Goal: Task Accomplishment & Management: Manage account settings

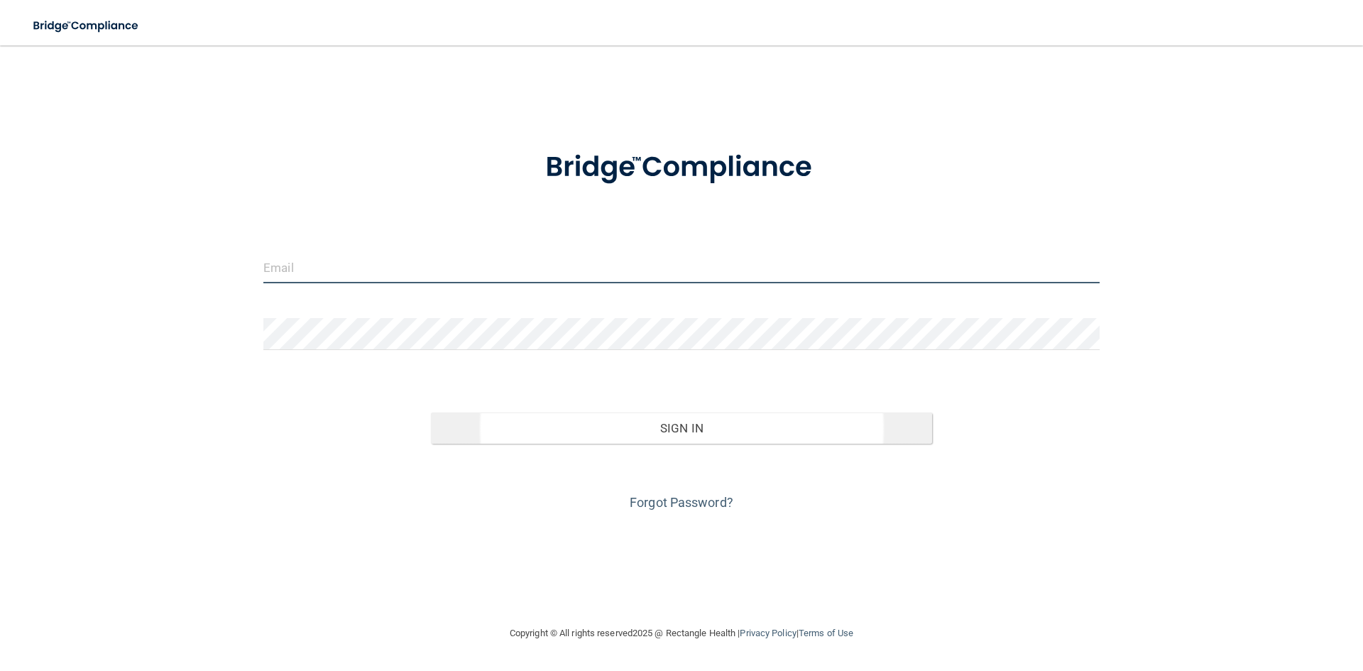
type input "[PERSON_NAME][EMAIL_ADDRESS][PERSON_NAME][DOMAIN_NAME]"
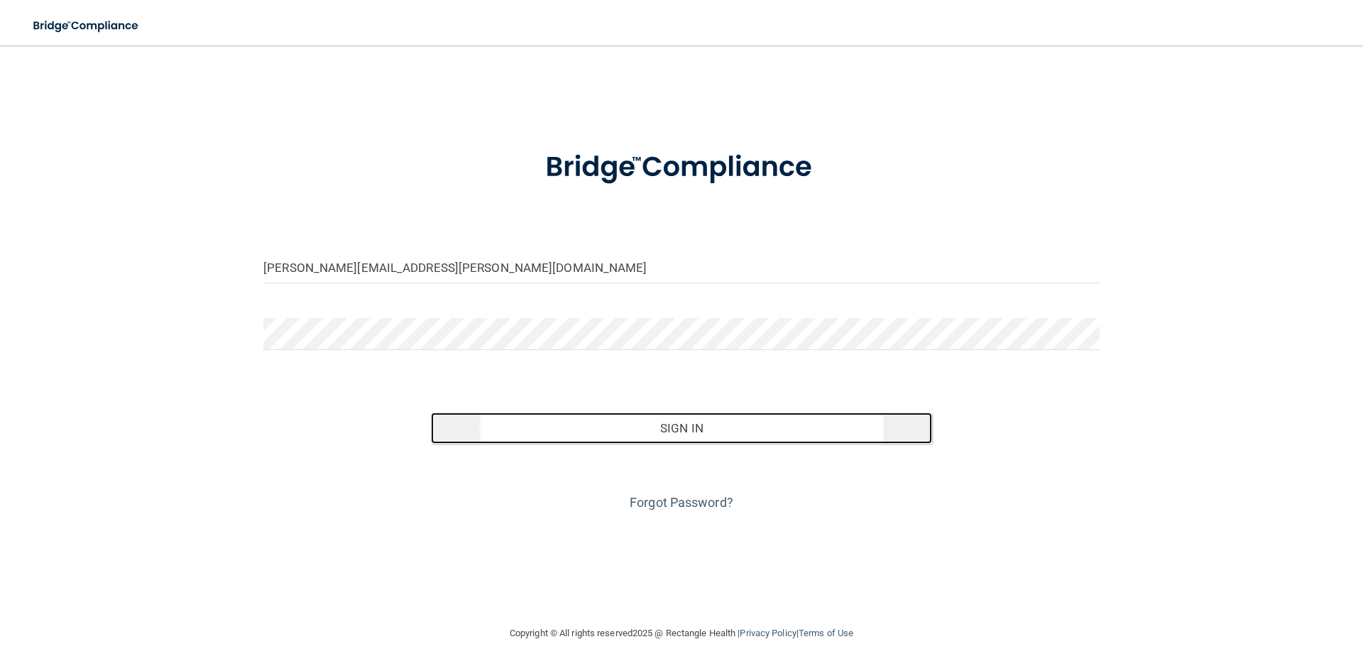
click at [549, 435] on button "Sign In" at bounding box center [682, 427] width 502 height 31
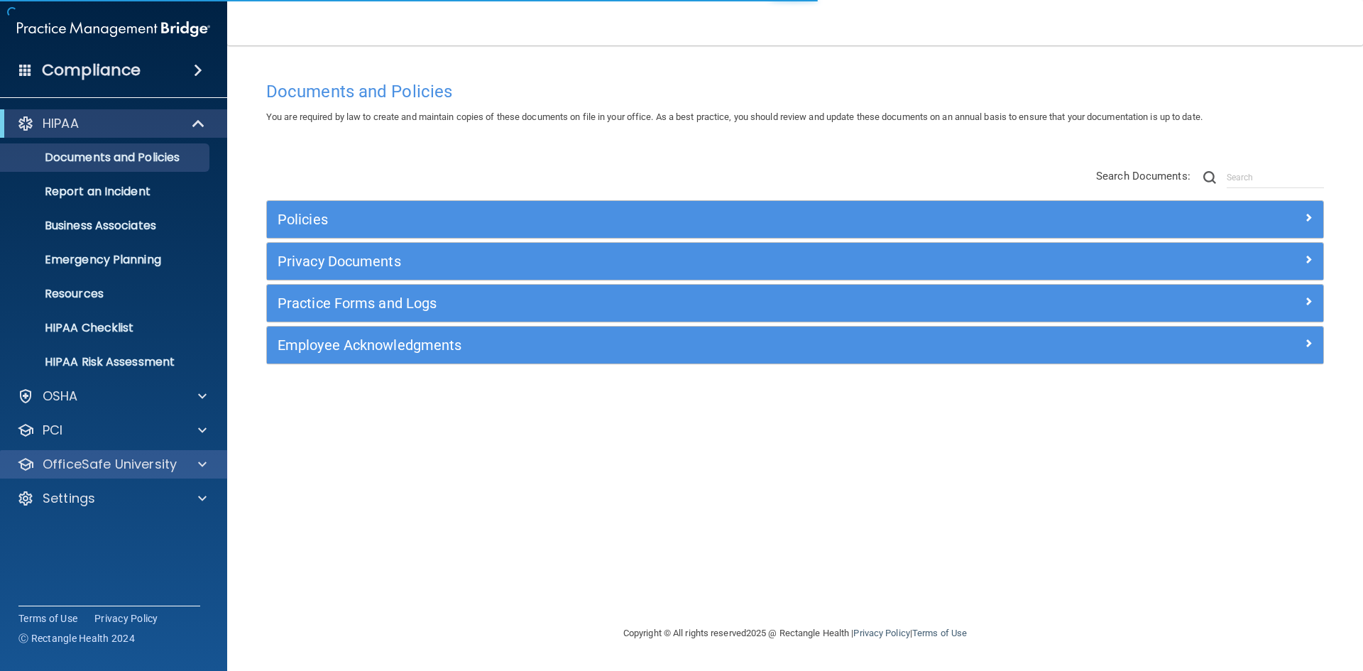
click at [88, 474] on div "OfficeSafe University" at bounding box center [114, 464] width 228 height 28
click at [181, 460] on div "OfficeSafe University" at bounding box center [94, 464] width 176 height 17
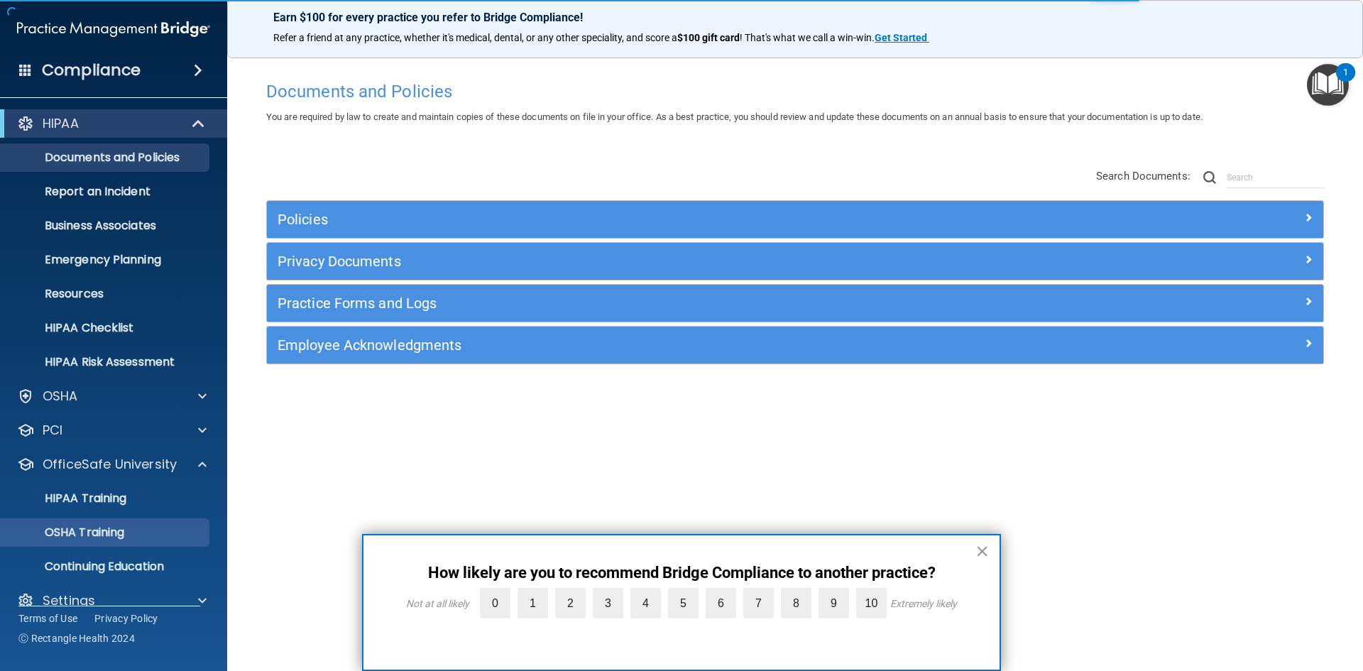
scroll to position [21, 0]
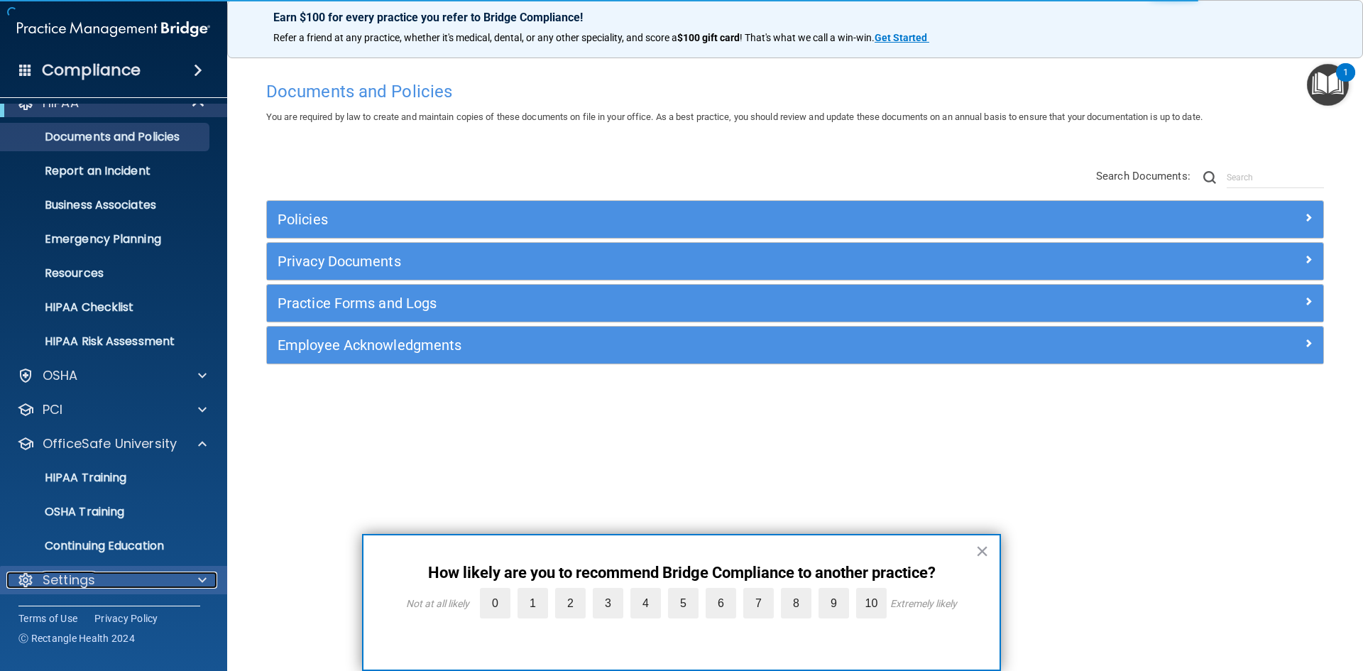
click at [107, 574] on div "Settings" at bounding box center [94, 579] width 176 height 17
click at [109, 581] on div "Settings" at bounding box center [94, 579] width 176 height 17
click at [168, 584] on div "Settings" at bounding box center [94, 579] width 176 height 17
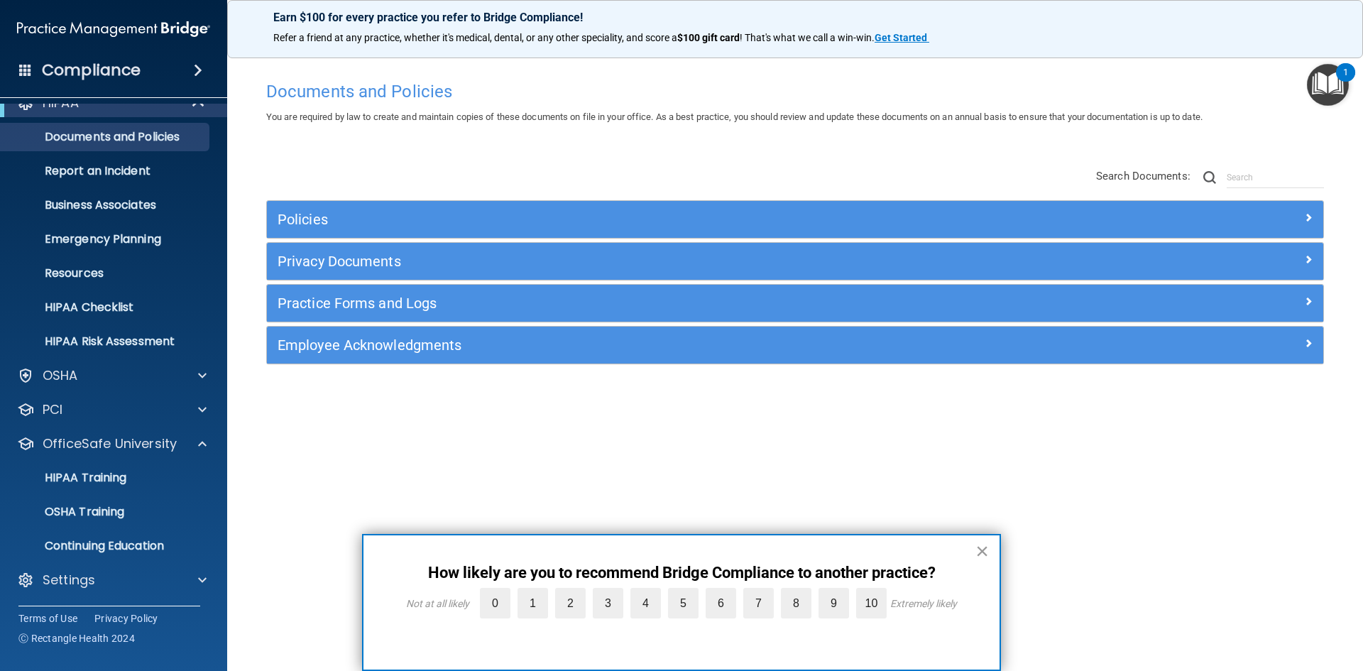
click at [984, 554] on button "×" at bounding box center [981, 551] width 13 height 23
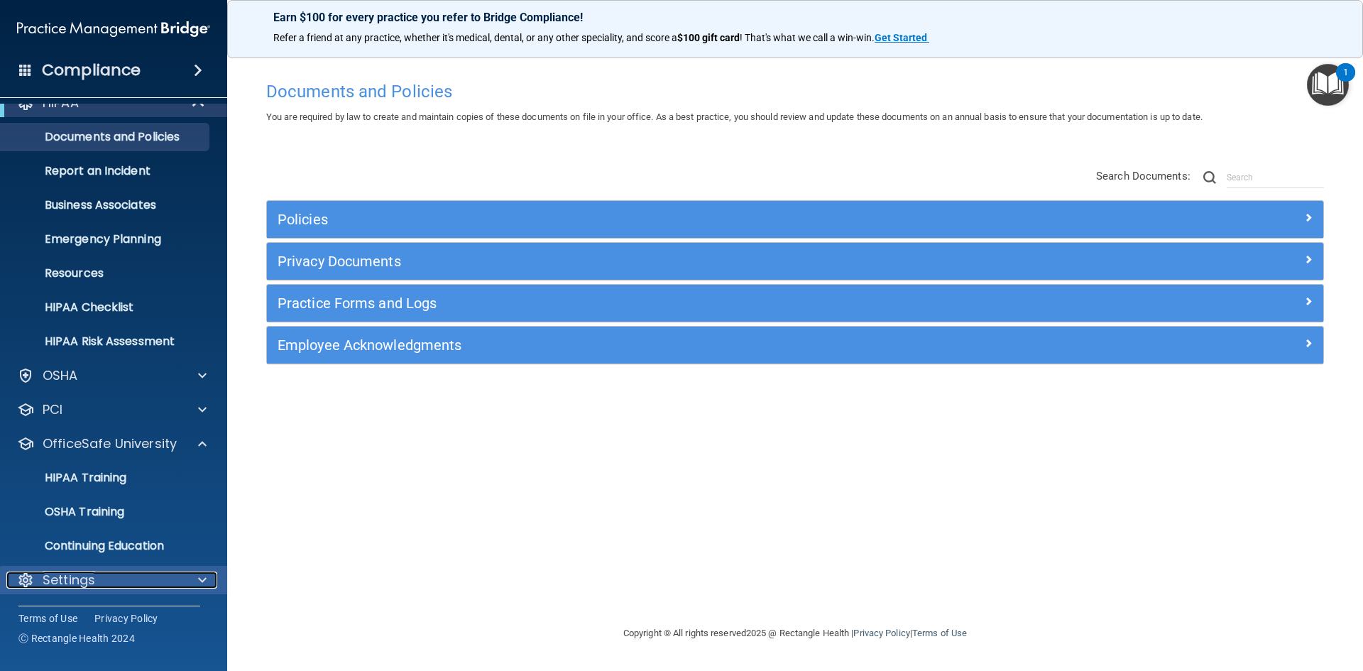
click at [180, 580] on div "Settings" at bounding box center [94, 579] width 176 height 17
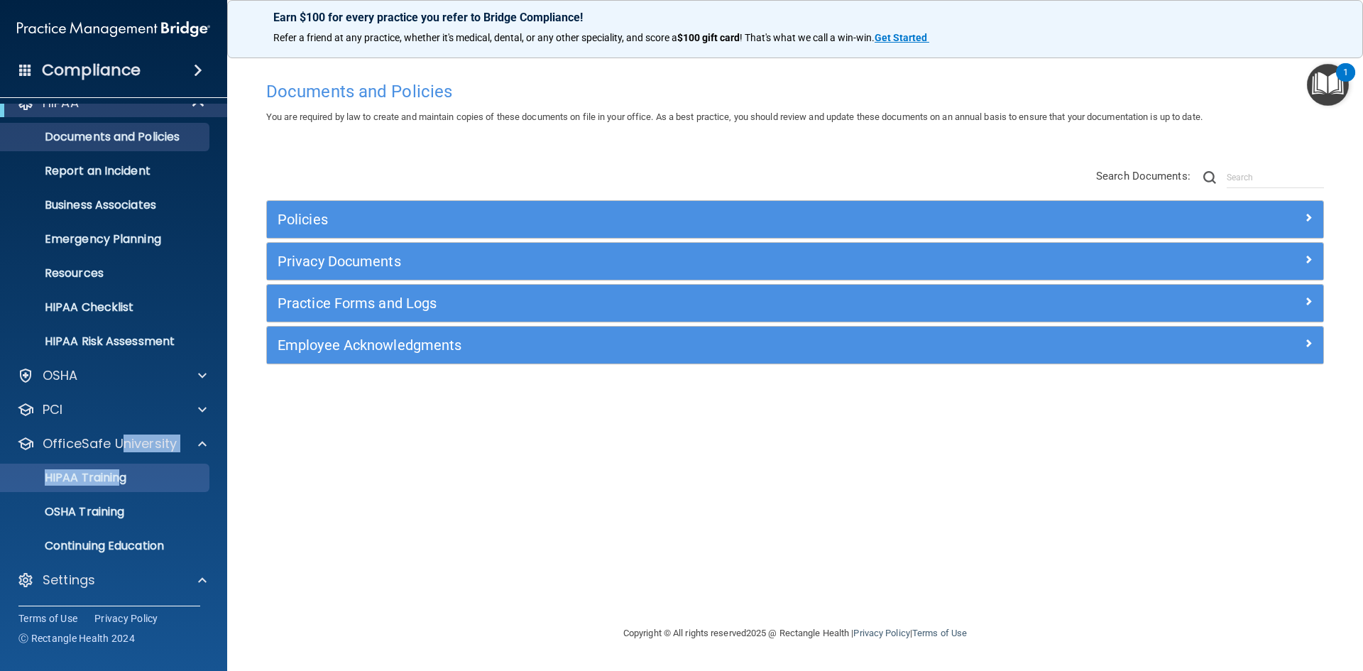
click at [121, 472] on div "OfficeSafe University HIPAA Training OSHA Training Continuing Education" at bounding box center [114, 495] width 228 height 131
click at [123, 481] on p "HIPAA Training" at bounding box center [67, 478] width 117 height 14
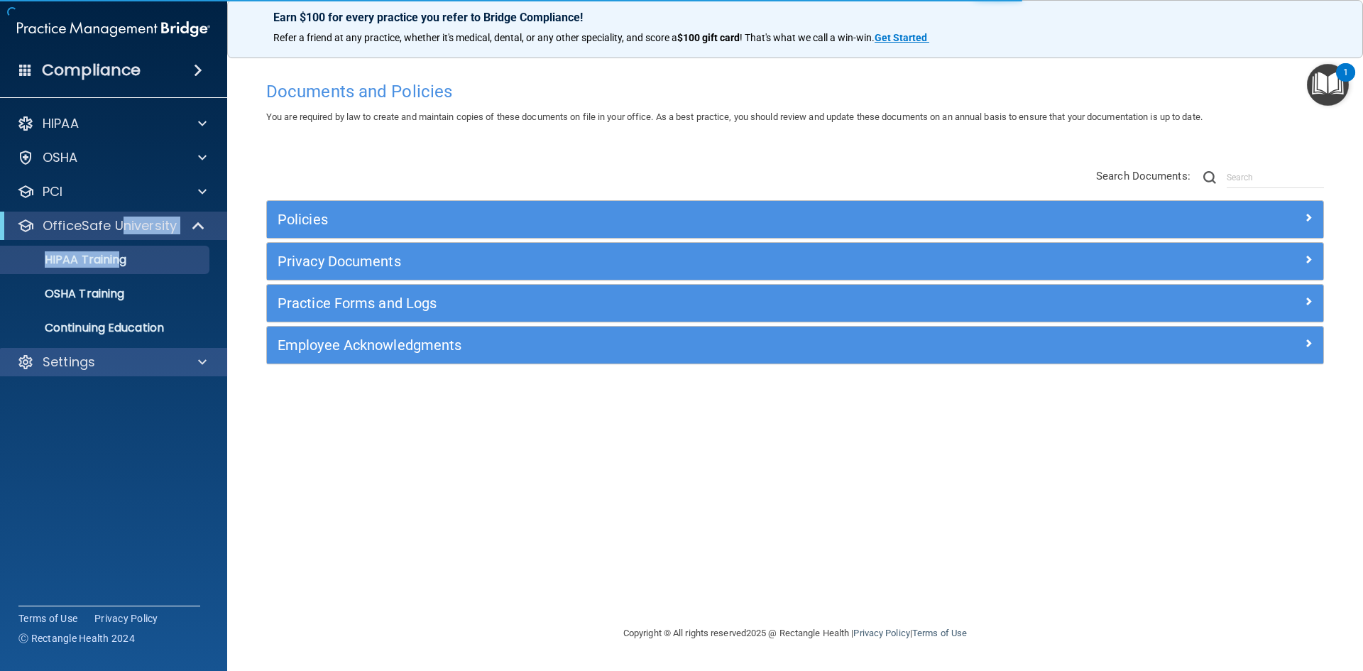
click at [85, 373] on div "Settings" at bounding box center [114, 362] width 228 height 28
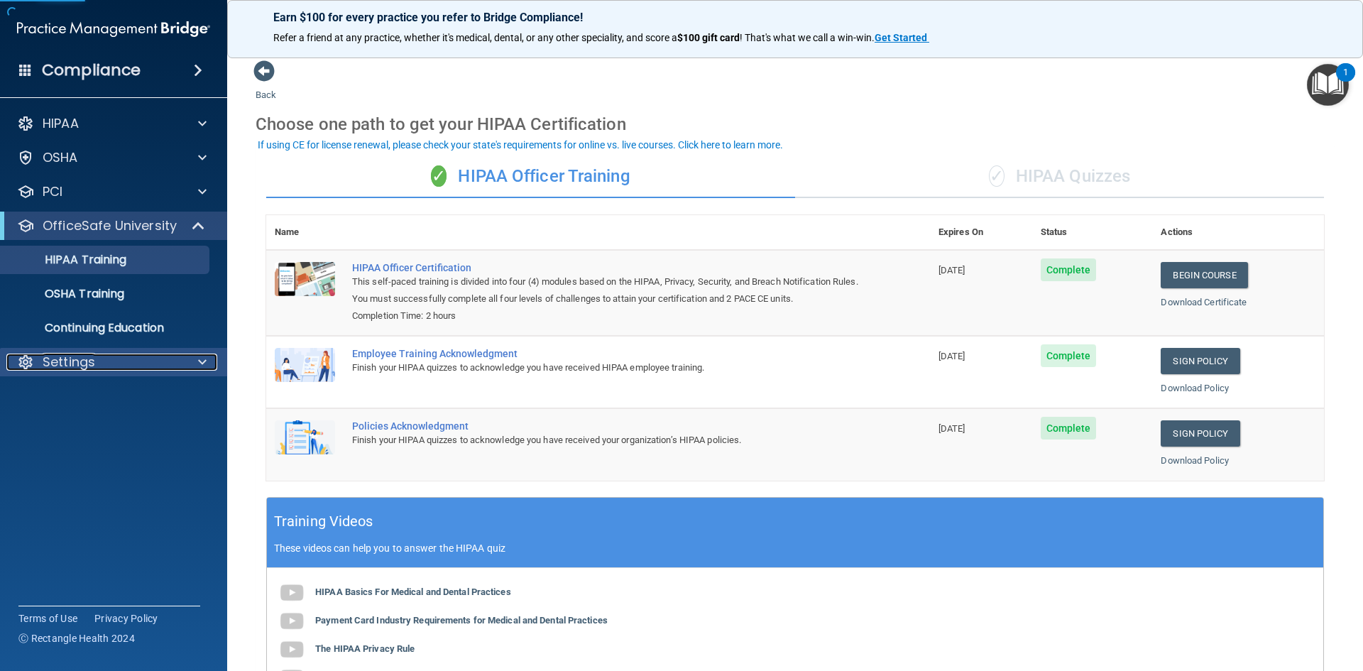
click at [104, 369] on div "Settings" at bounding box center [94, 362] width 176 height 17
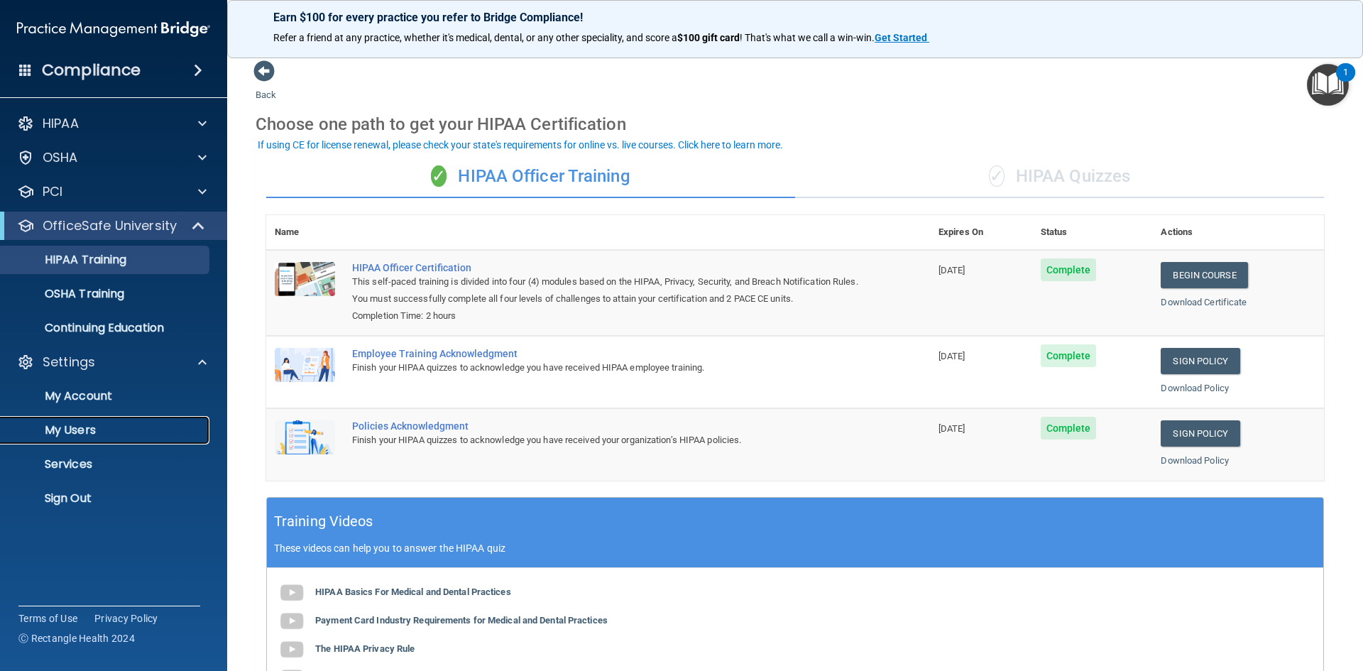
click at [101, 430] on p "My Users" at bounding box center [106, 430] width 194 height 14
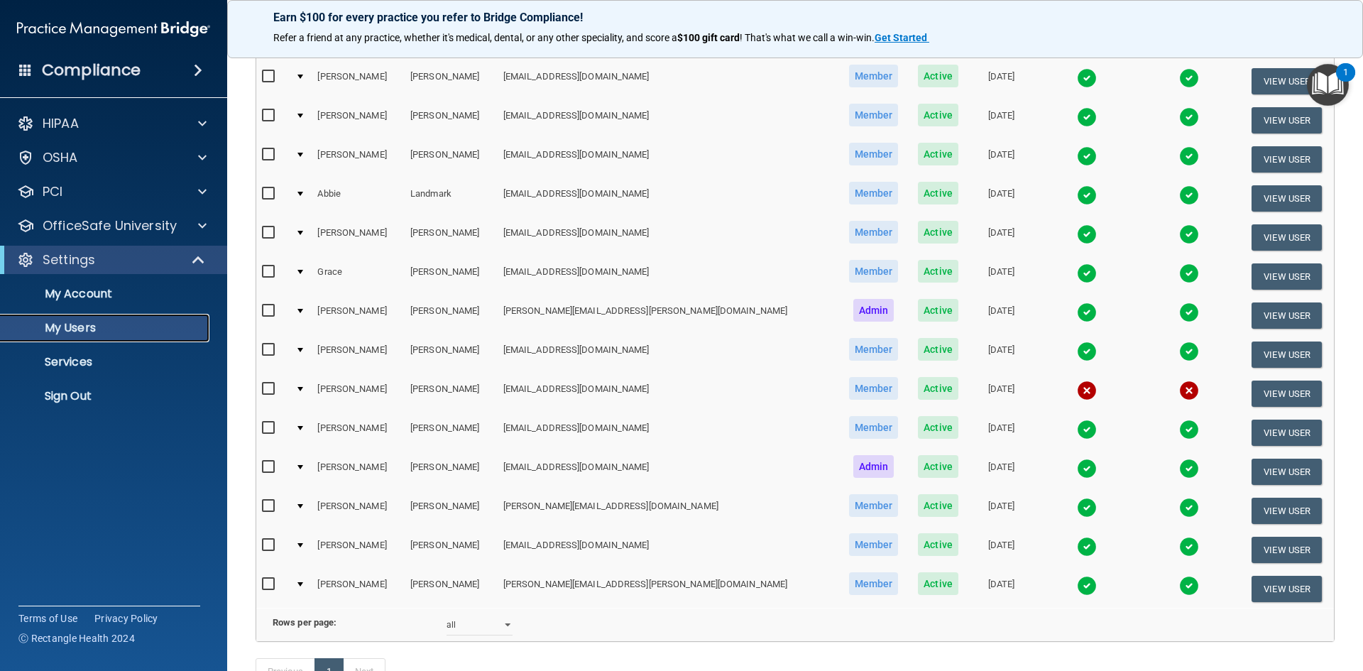
scroll to position [504, 0]
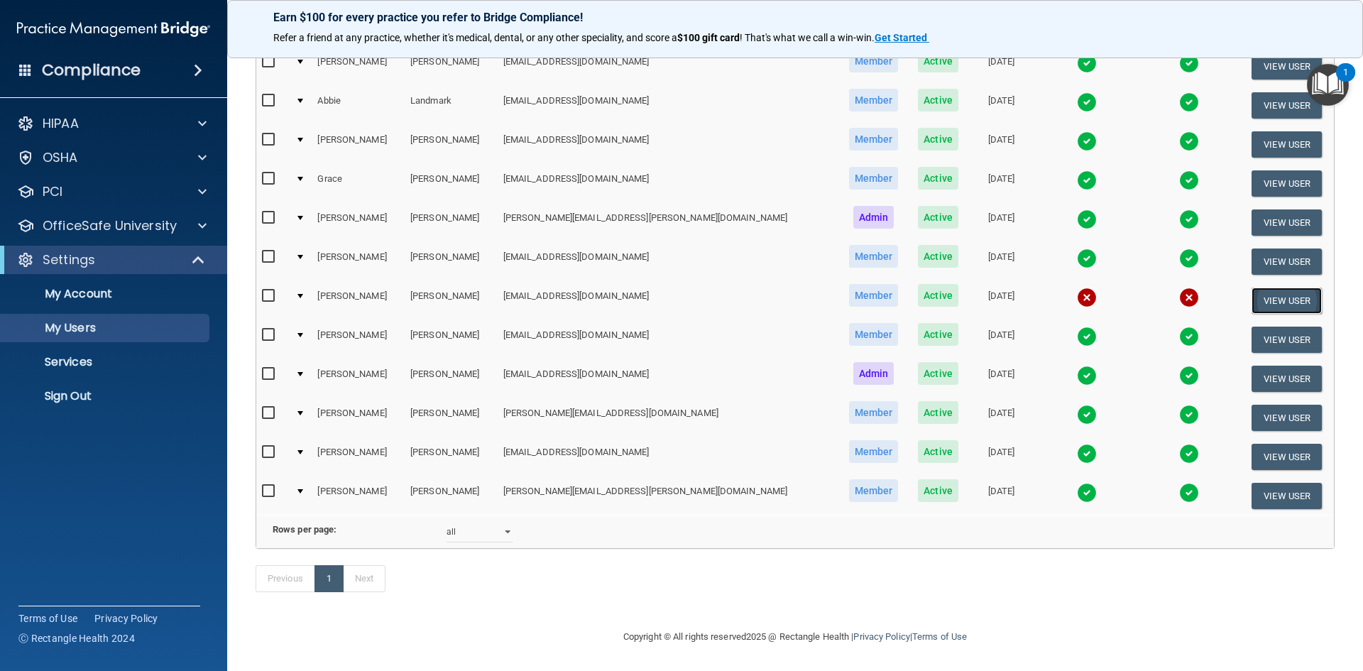
click at [1259, 288] on button "View User" at bounding box center [1287, 301] width 70 height 26
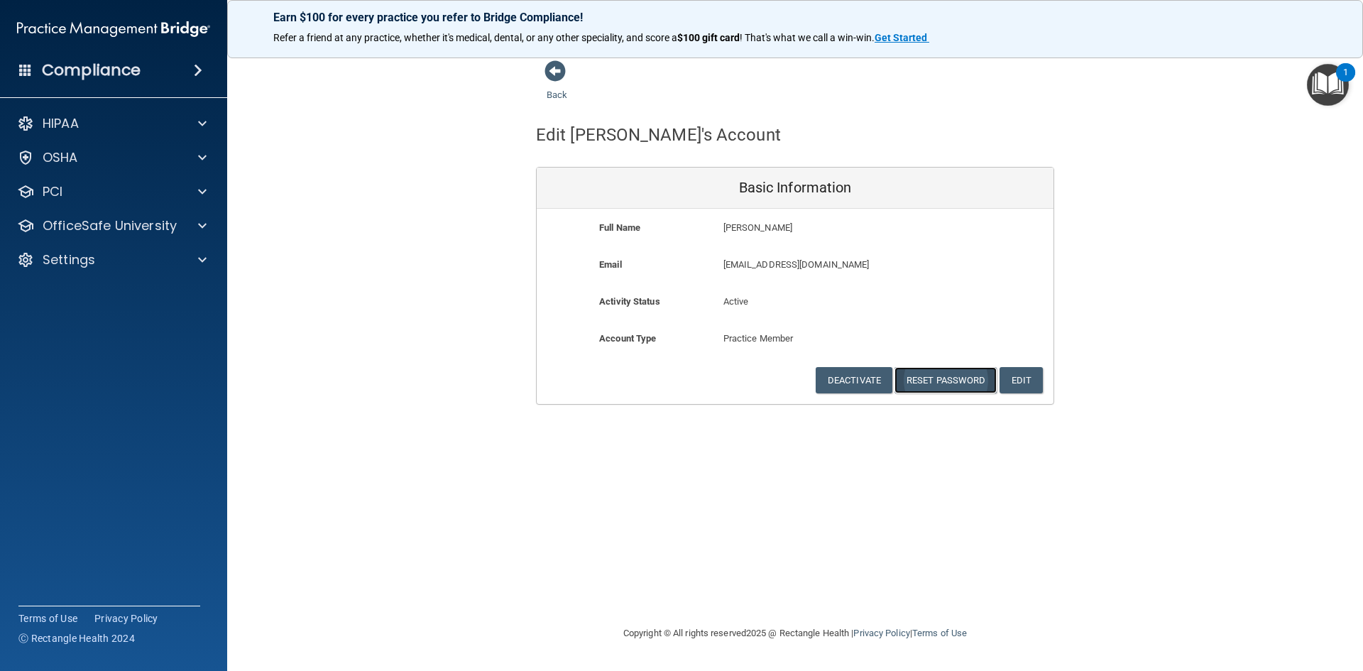
click at [948, 376] on button "Reset Password" at bounding box center [946, 380] width 102 height 26
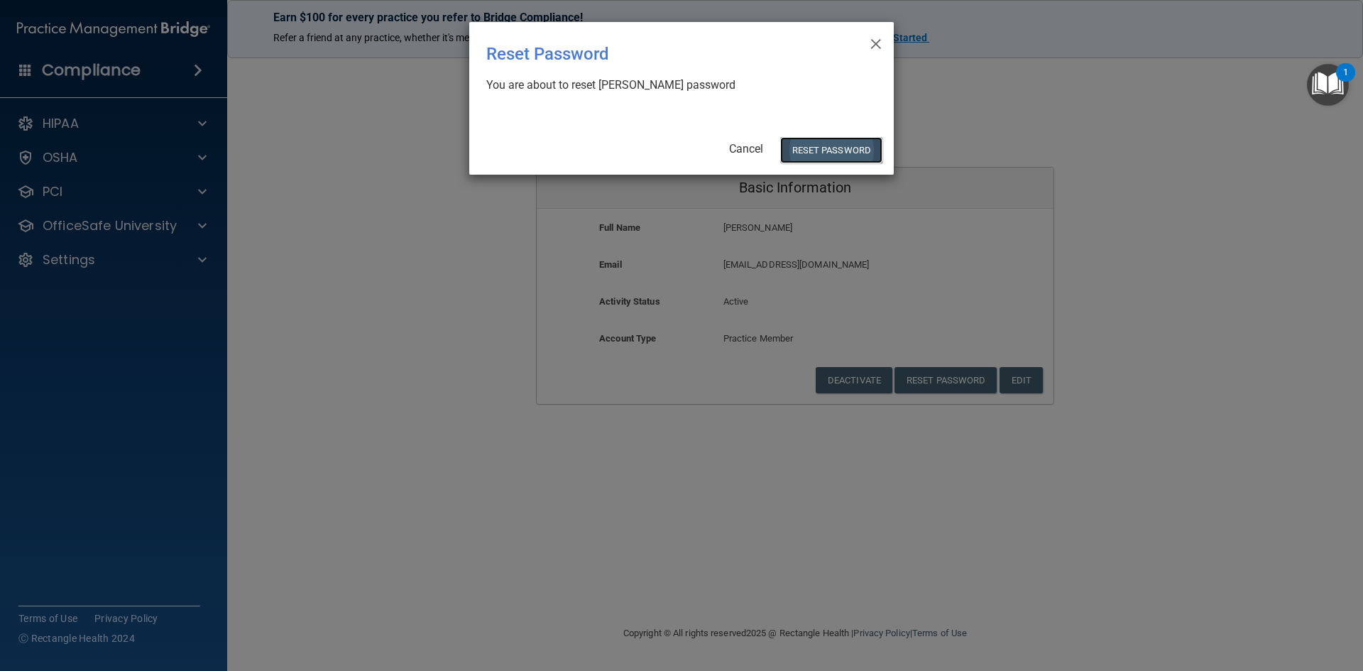
click at [813, 148] on button "Reset Password" at bounding box center [831, 150] width 102 height 26
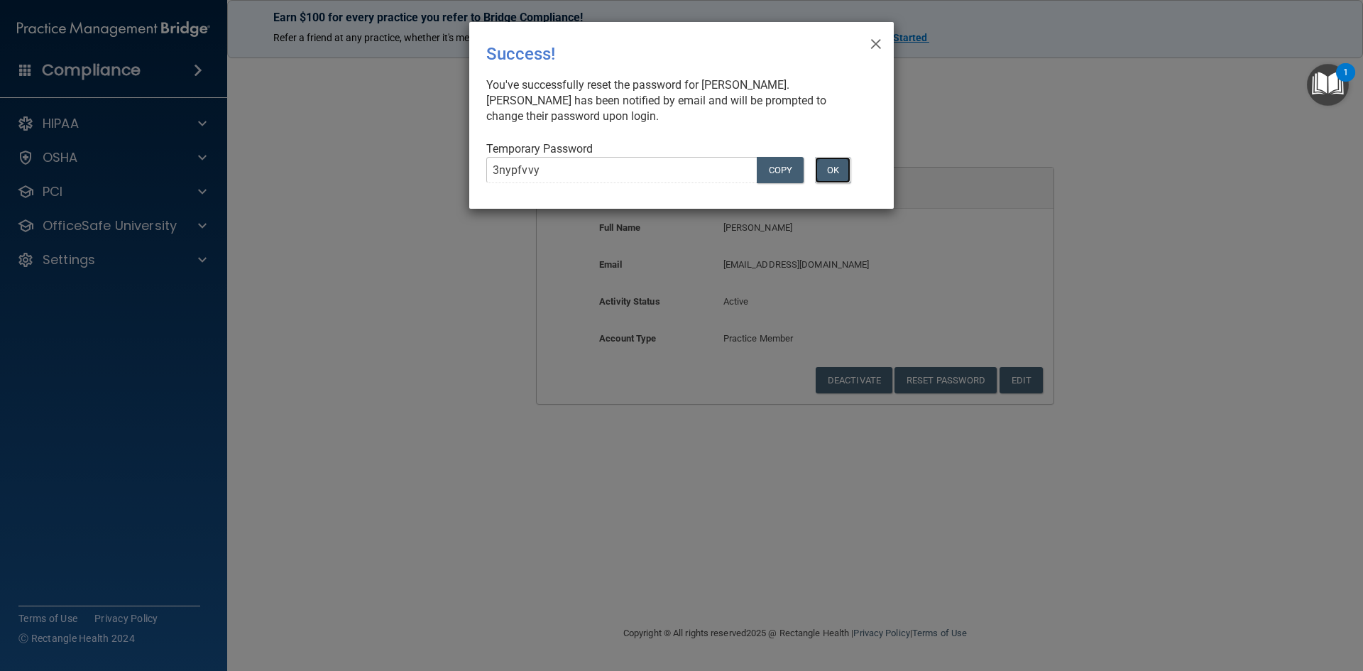
click at [833, 172] on button "OK" at bounding box center [832, 170] width 35 height 26
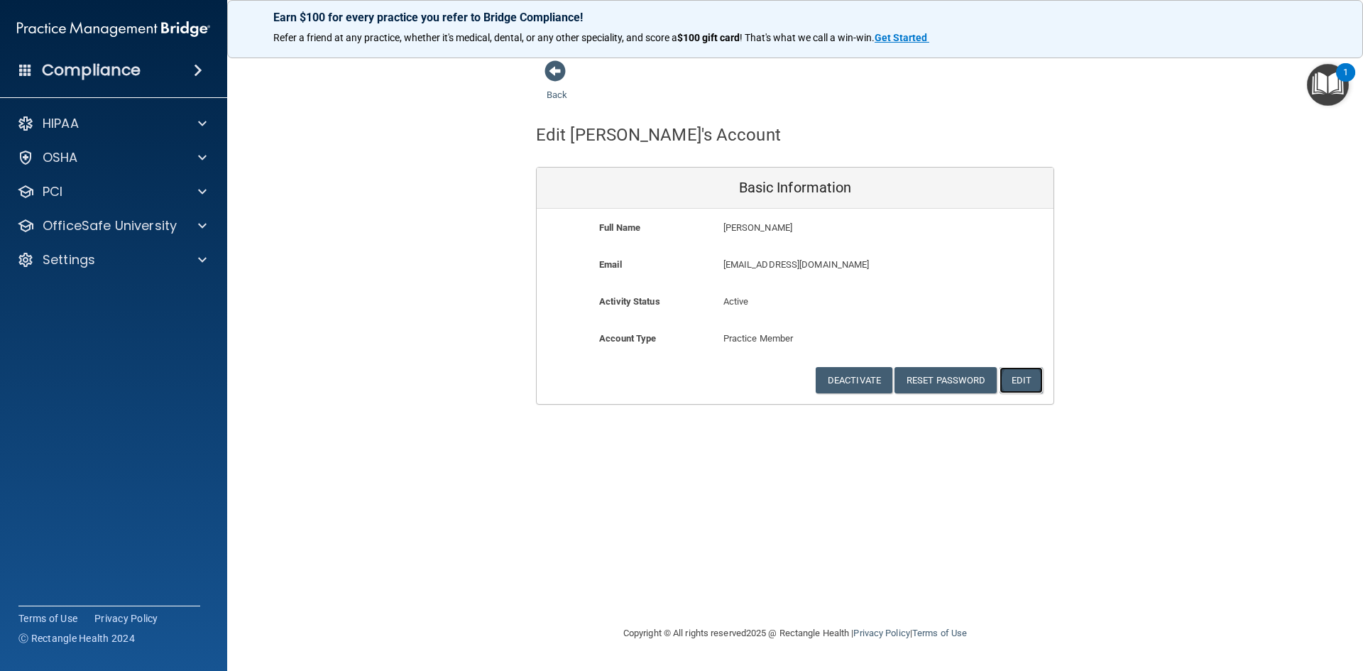
click at [1032, 382] on button "Edit" at bounding box center [1021, 380] width 43 height 26
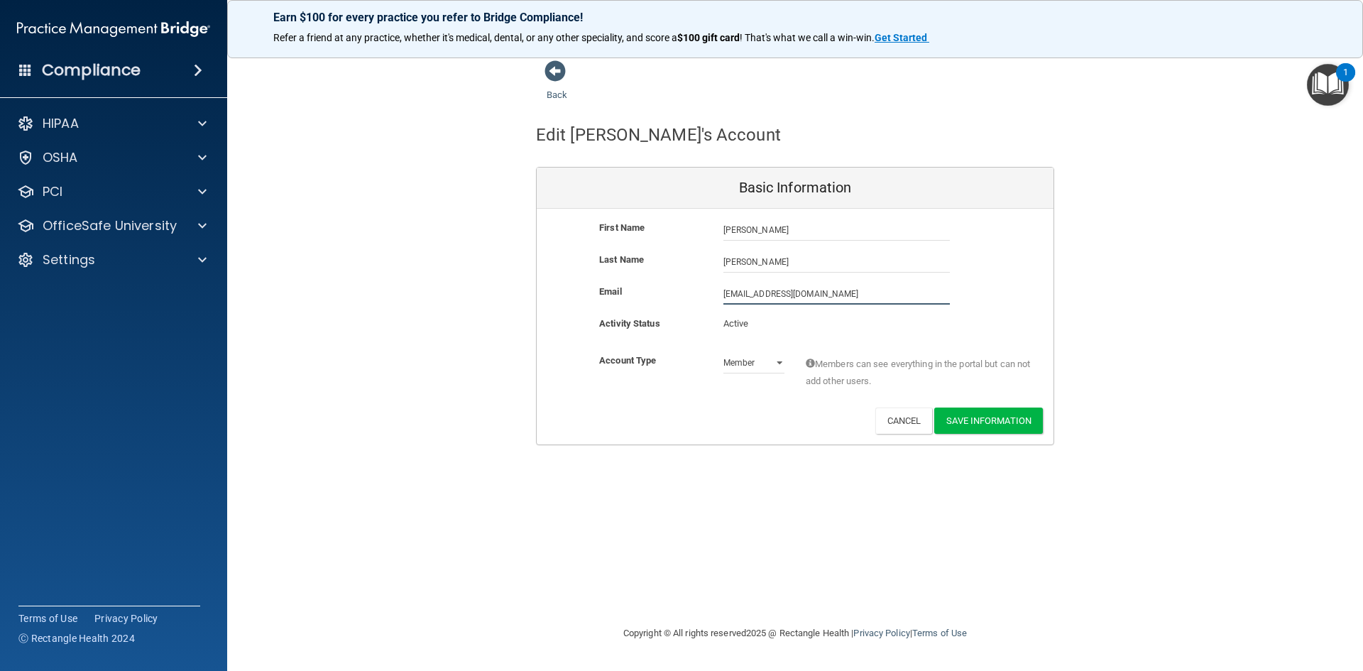
click at [739, 296] on input "[EMAIL_ADDRESS][DOMAIN_NAME]" at bounding box center [836, 293] width 226 height 21
type input "[EMAIL_ADDRESS][DOMAIN_NAME]"
click at [980, 422] on button "Save Information" at bounding box center [988, 423] width 109 height 26
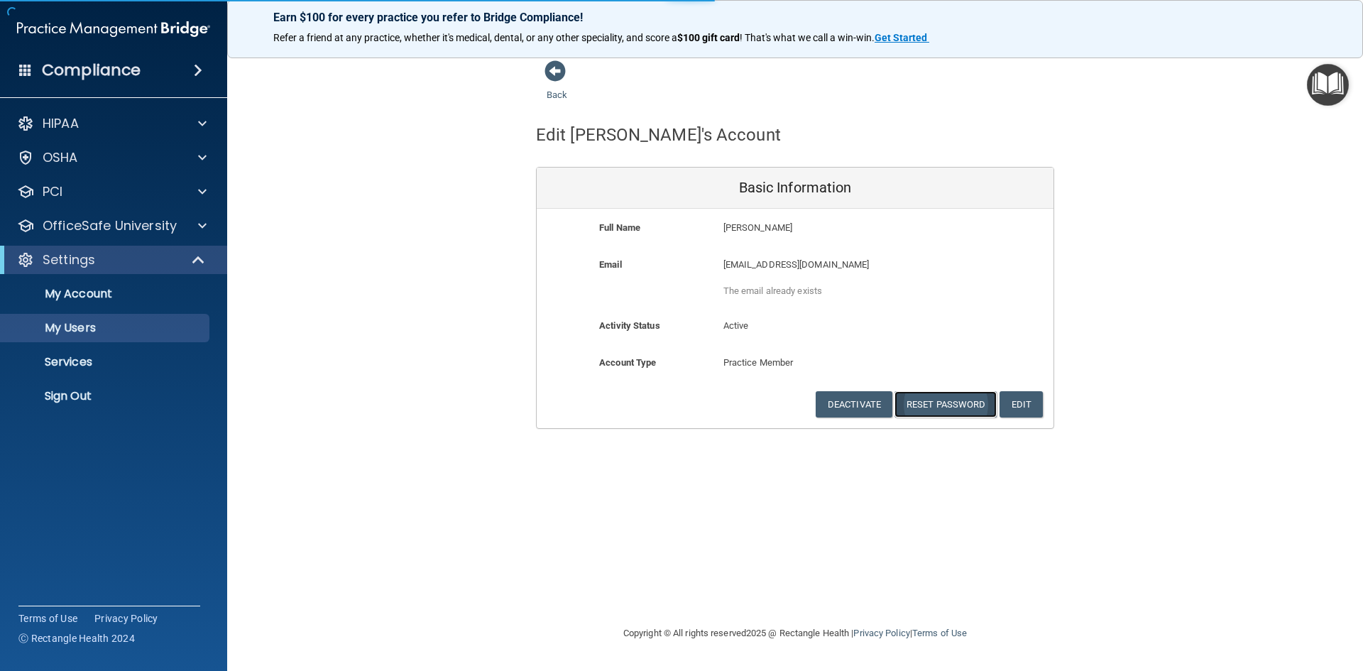
click at [948, 407] on button "Reset Password" at bounding box center [946, 404] width 102 height 26
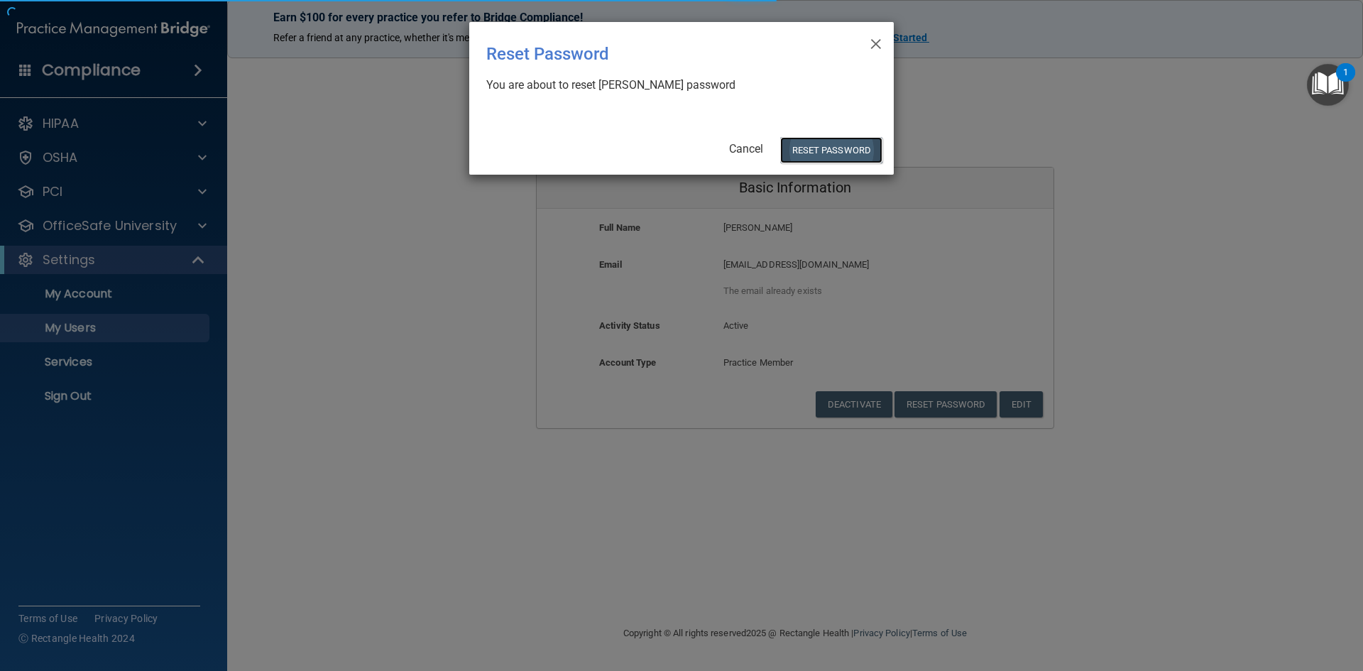
click at [809, 151] on button "Reset Password" at bounding box center [831, 150] width 102 height 26
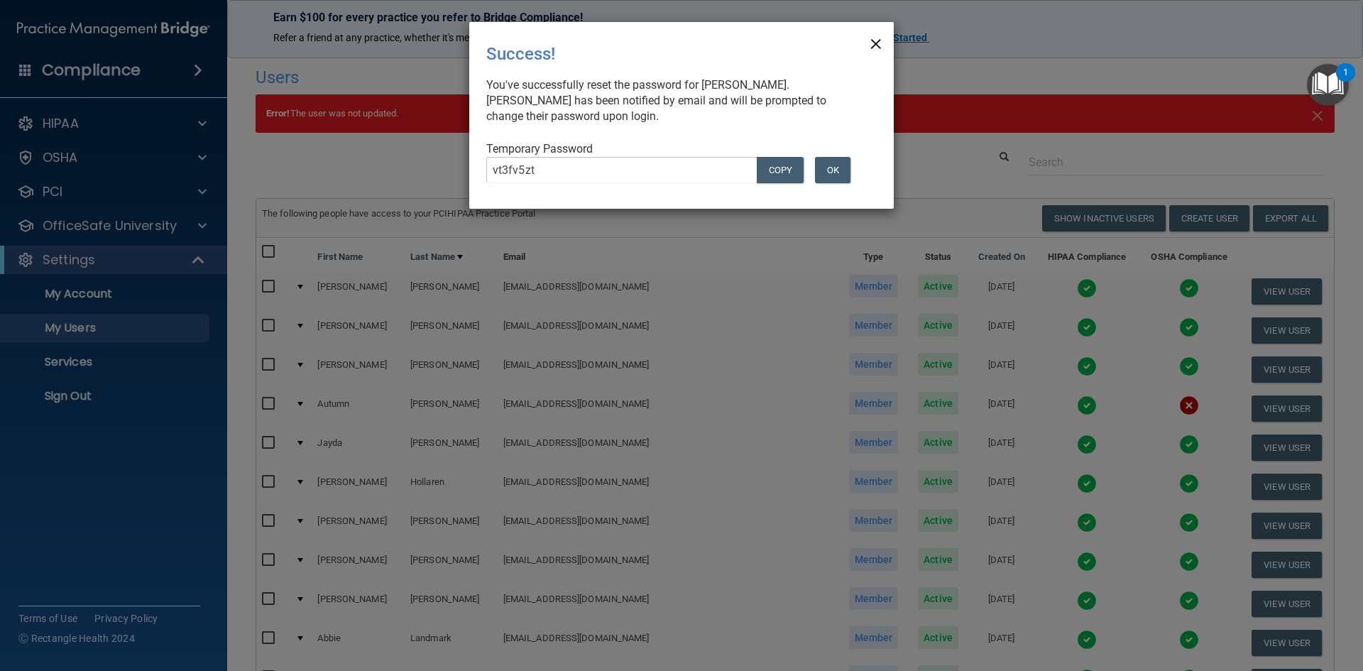
click at [882, 38] on span "×" at bounding box center [876, 42] width 13 height 28
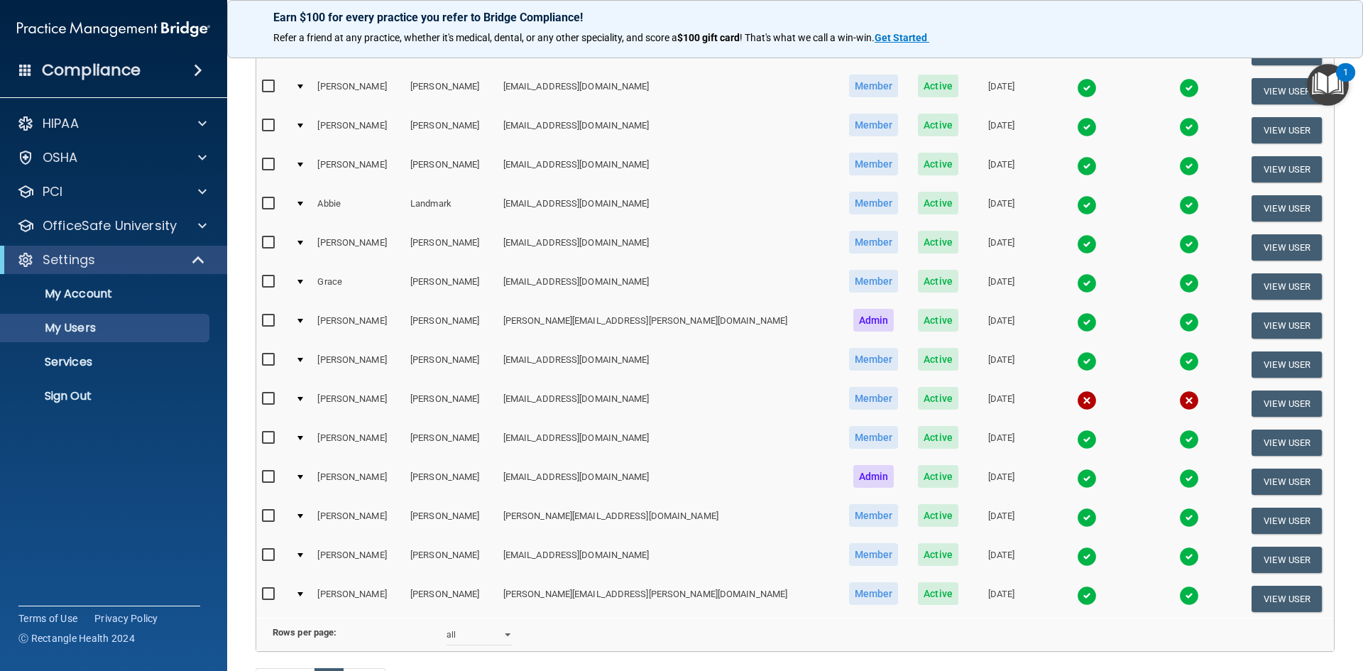
scroll to position [559, 0]
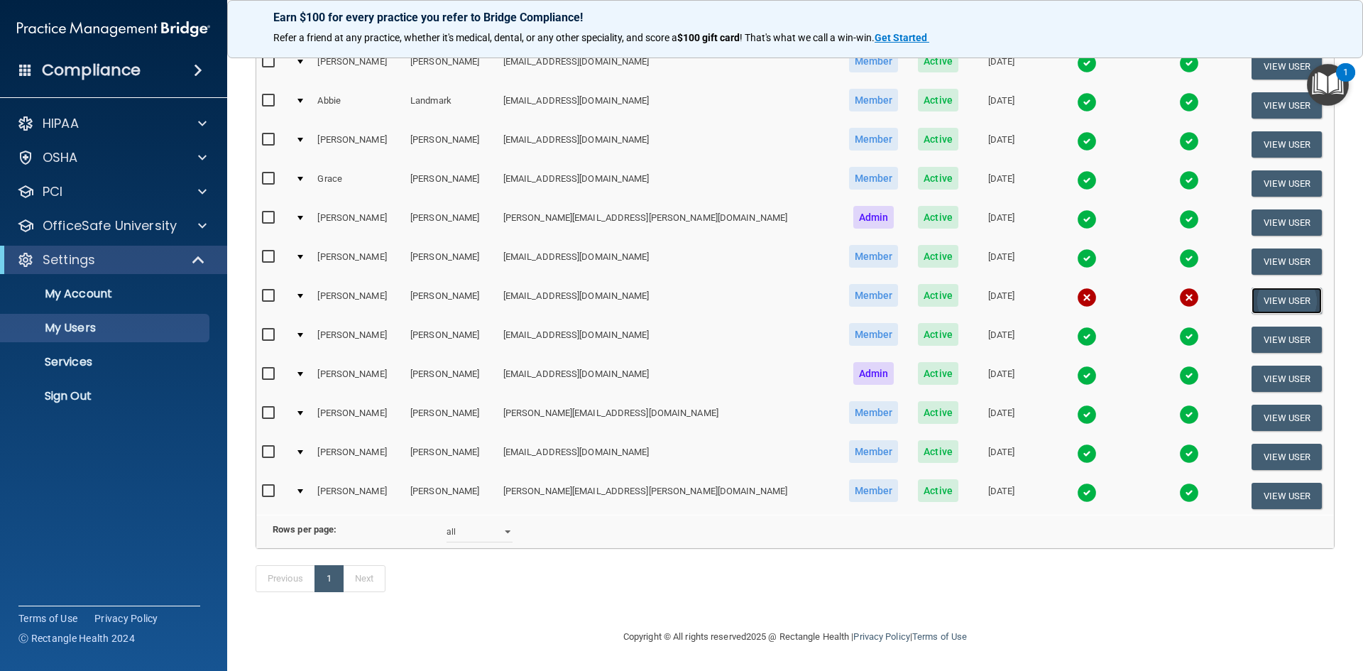
click at [1274, 288] on button "View User" at bounding box center [1287, 301] width 70 height 26
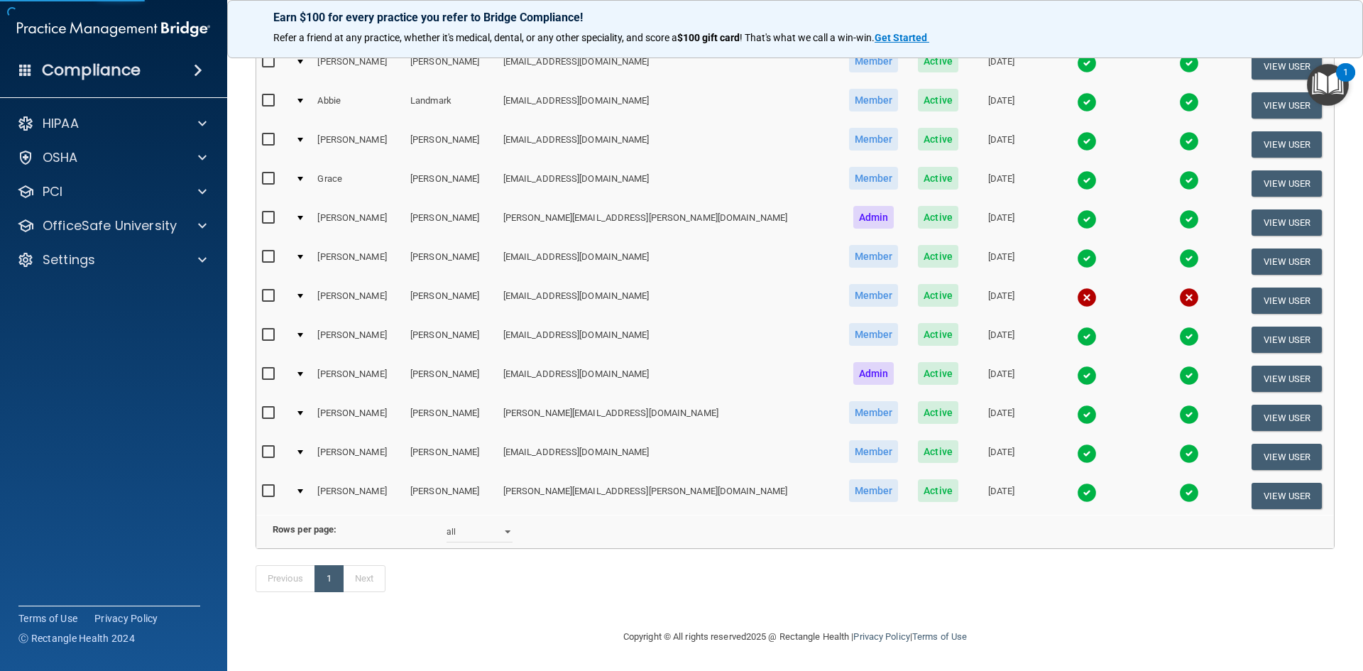
select select "practice_member"
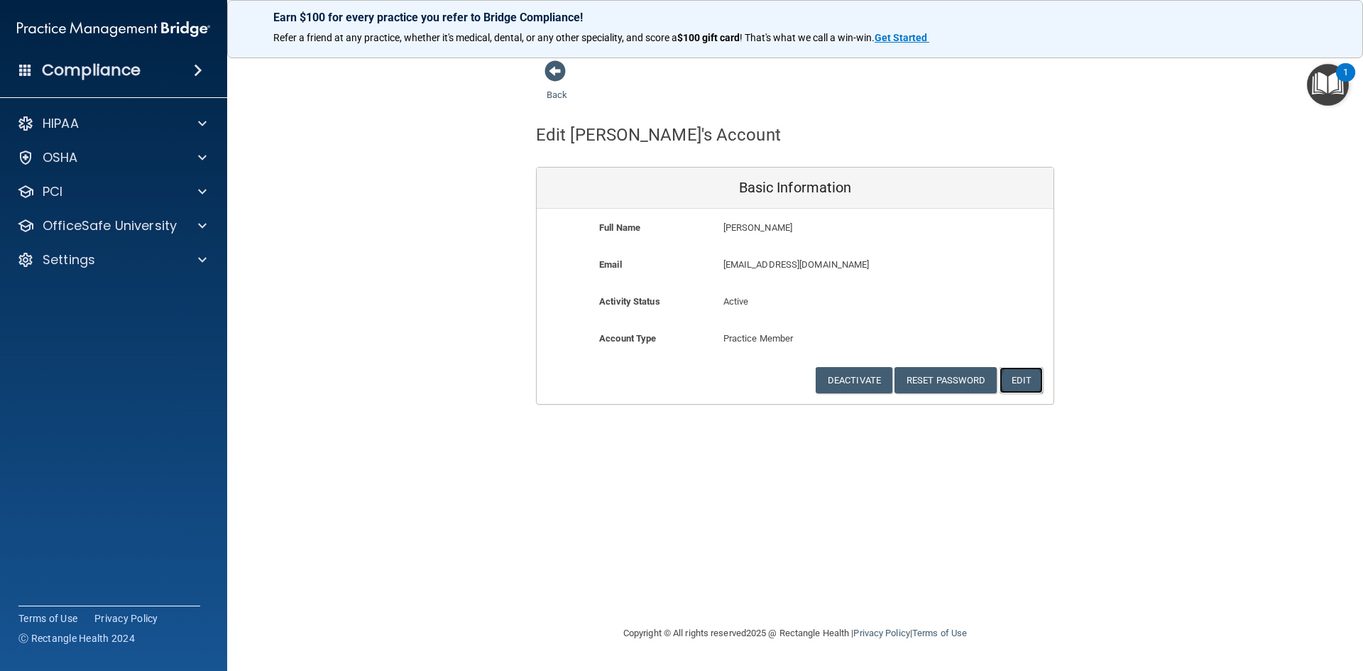
click at [1031, 382] on button "Edit" at bounding box center [1021, 380] width 43 height 26
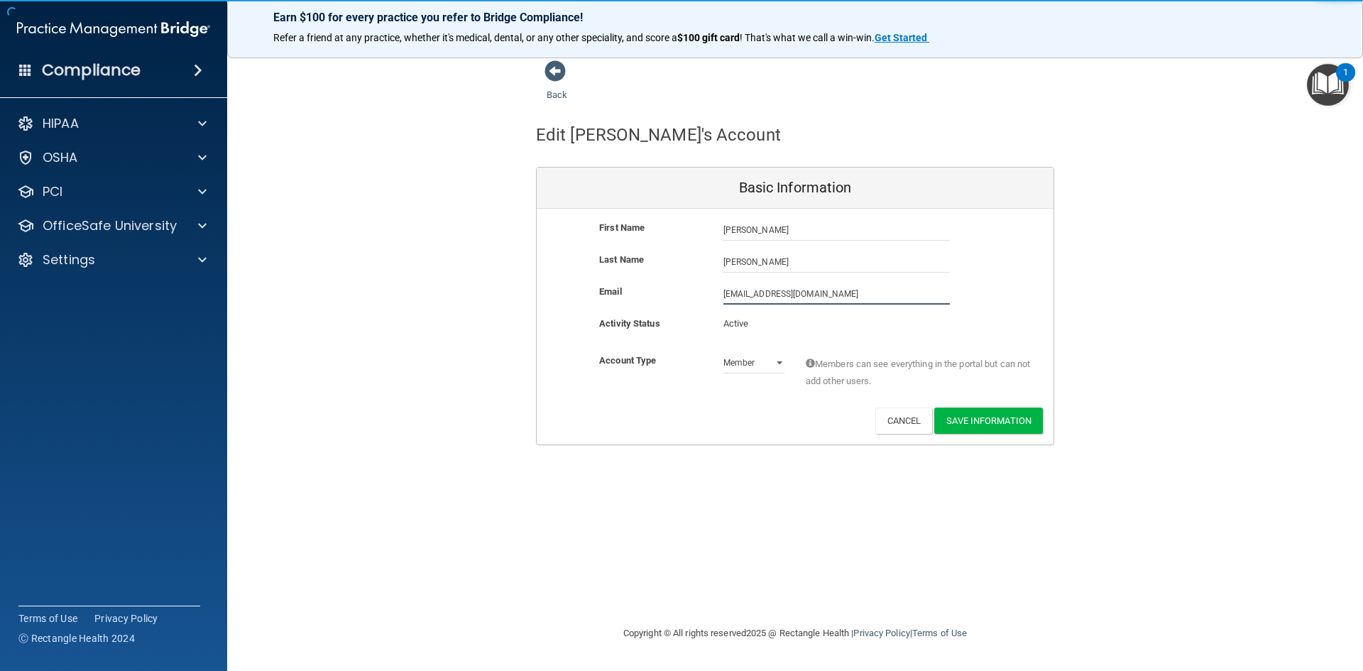
click at [740, 296] on input "[EMAIL_ADDRESS][DOMAIN_NAME]" at bounding box center [836, 293] width 226 height 21
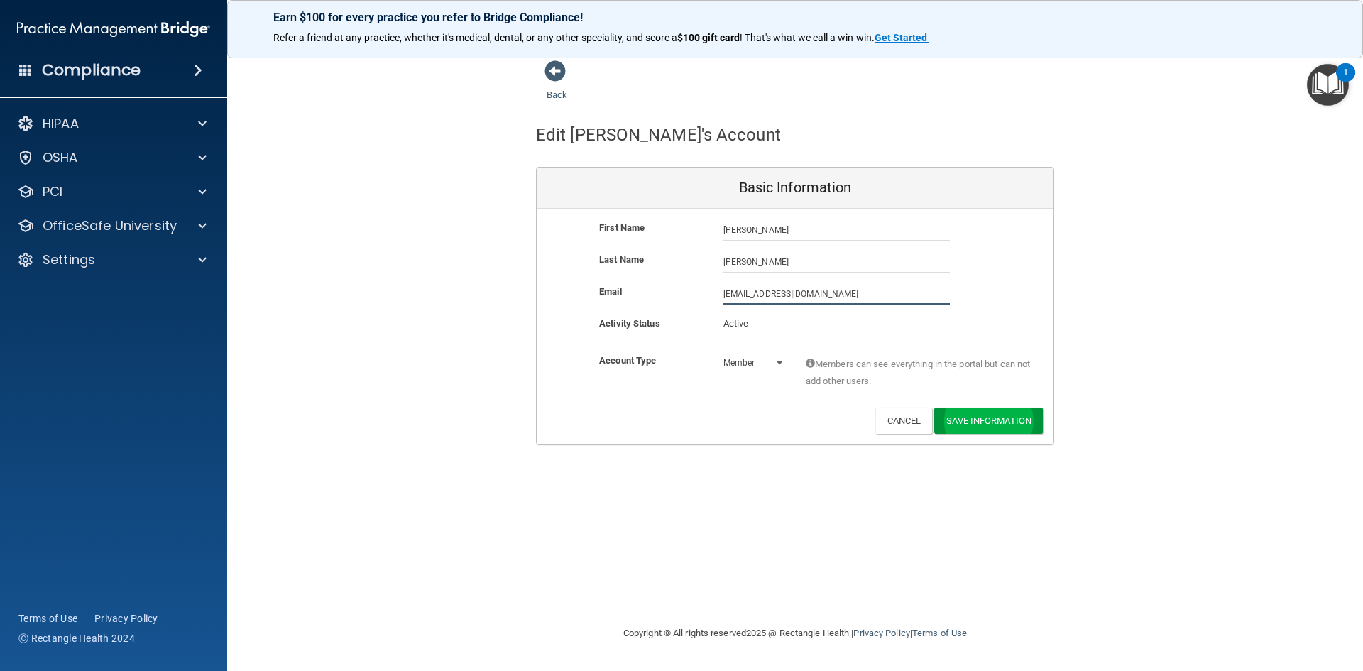
type input "[EMAIL_ADDRESS][DOMAIN_NAME]"
click at [980, 430] on button "Save Information" at bounding box center [988, 423] width 109 height 26
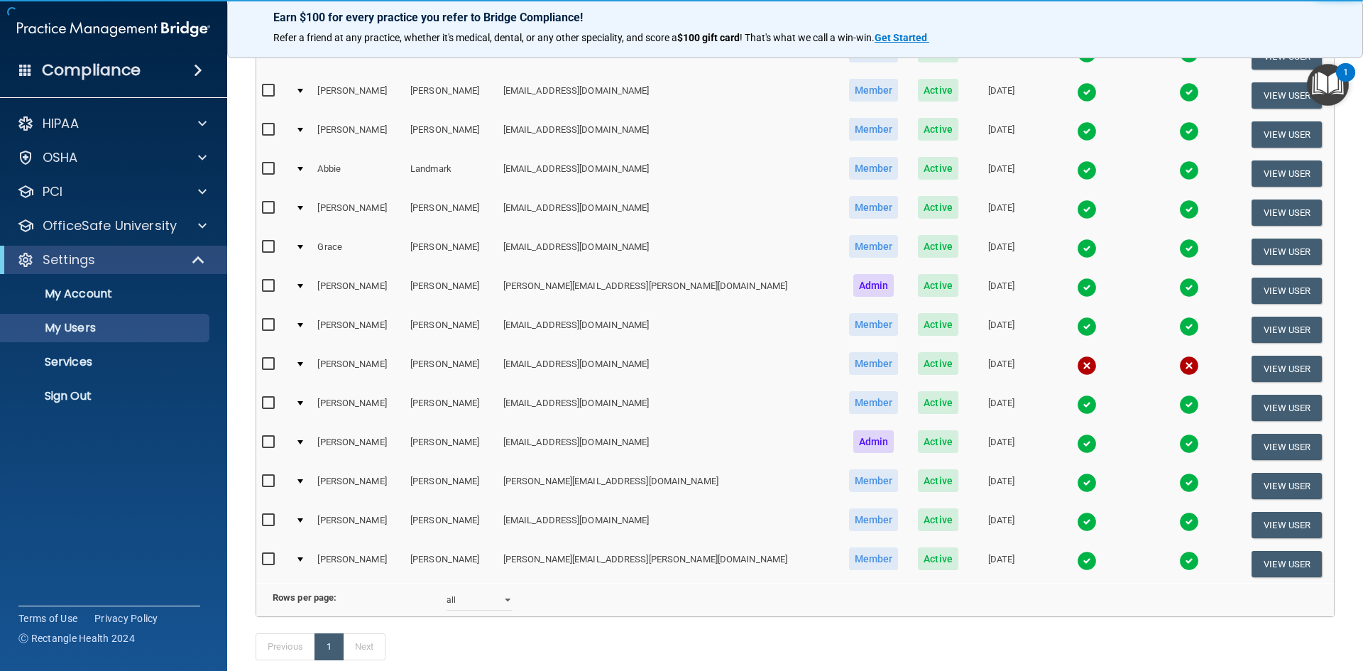
scroll to position [559, 0]
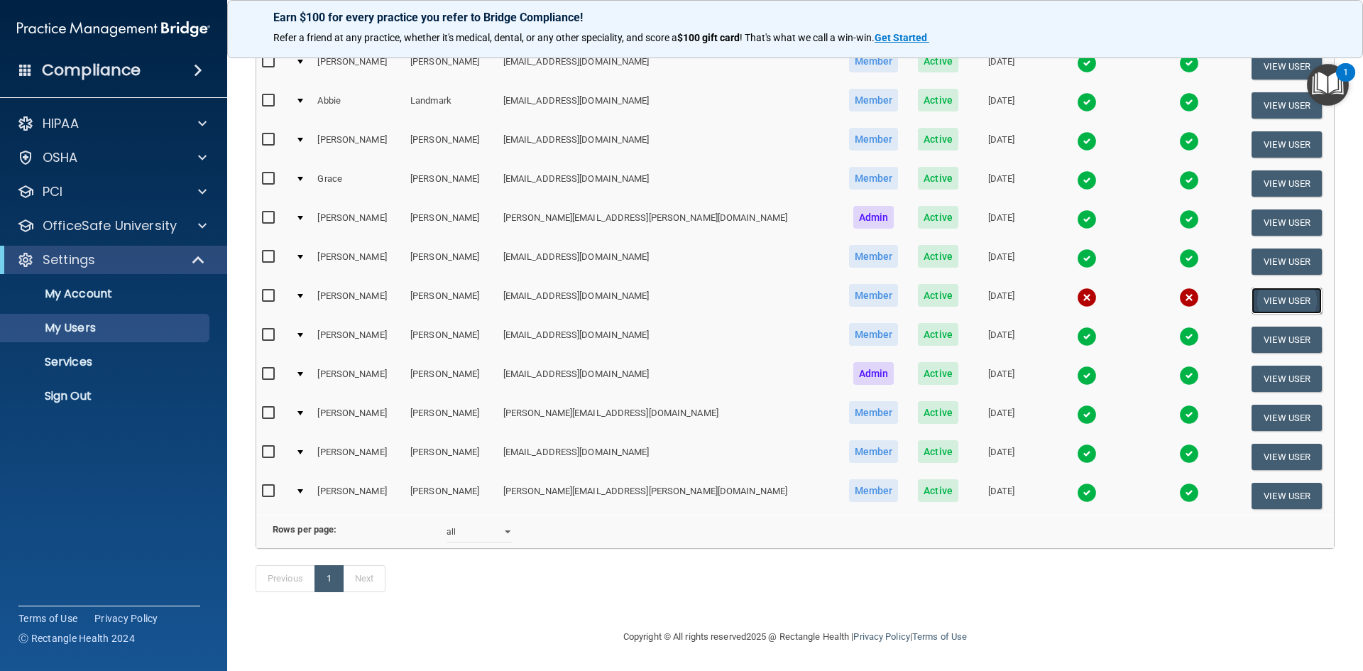
click at [1255, 288] on button "View User" at bounding box center [1287, 301] width 70 height 26
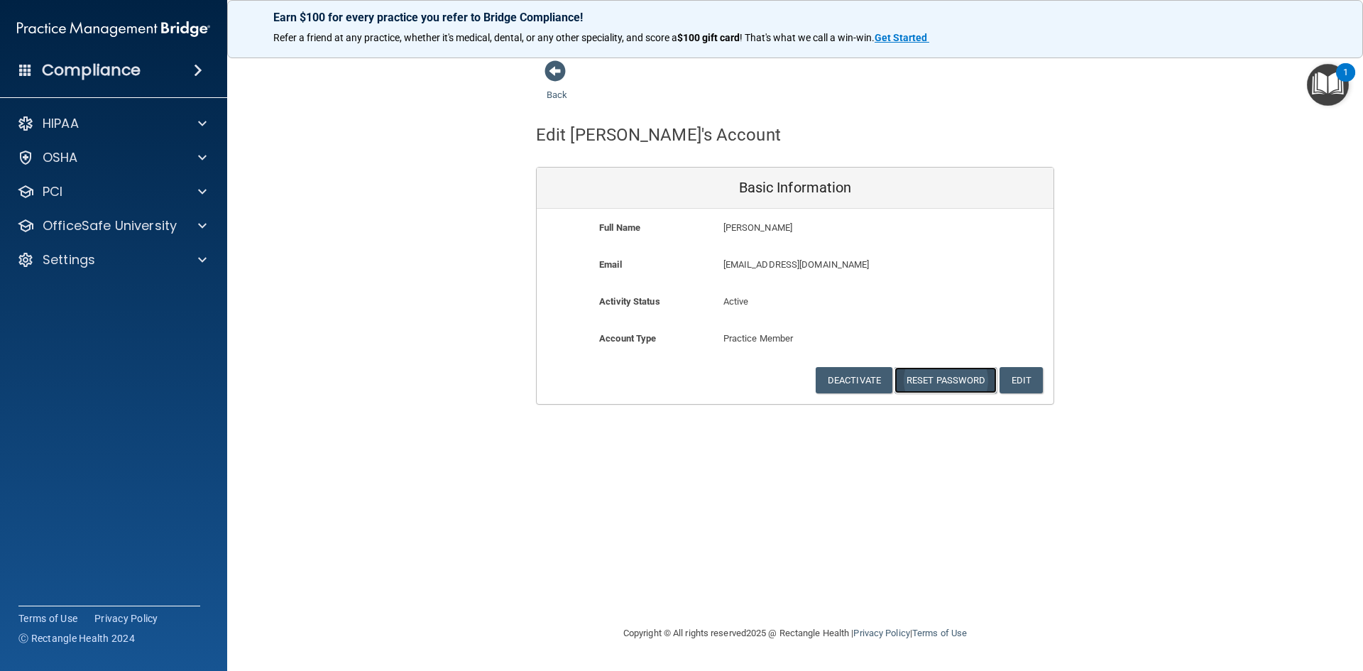
click at [941, 381] on button "Reset Password" at bounding box center [946, 380] width 102 height 26
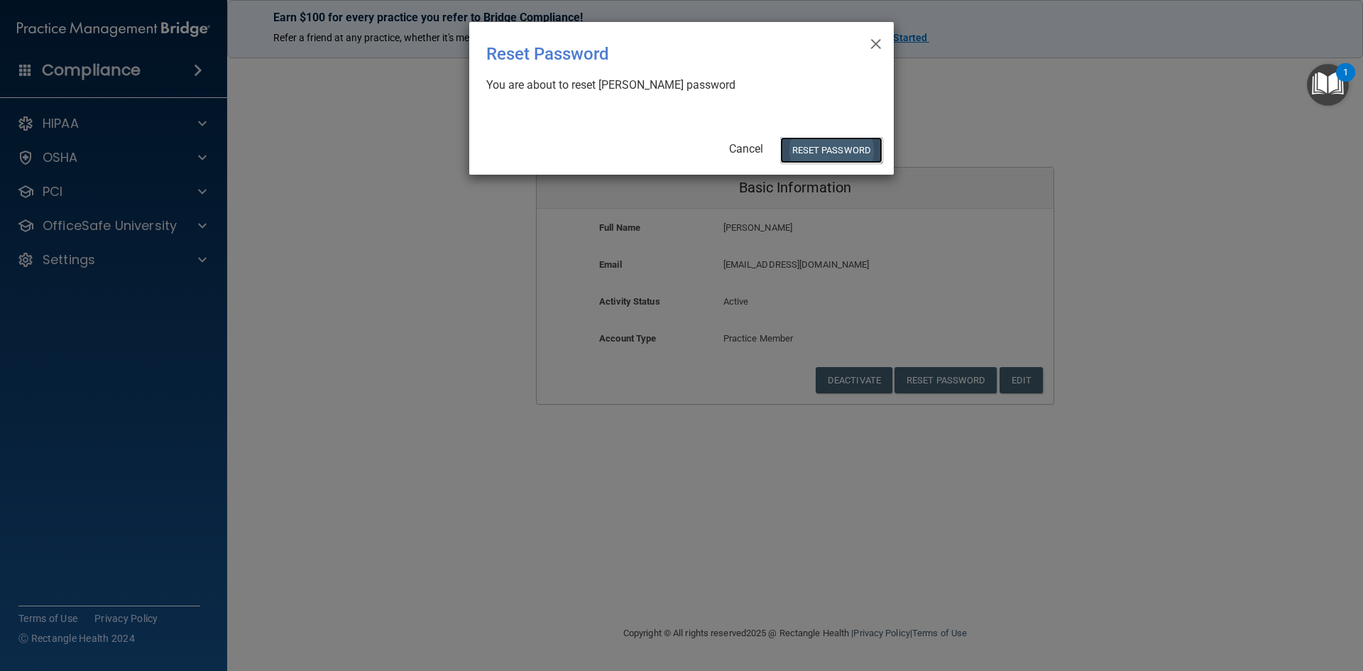
click at [833, 148] on button "Reset Password" at bounding box center [831, 150] width 102 height 26
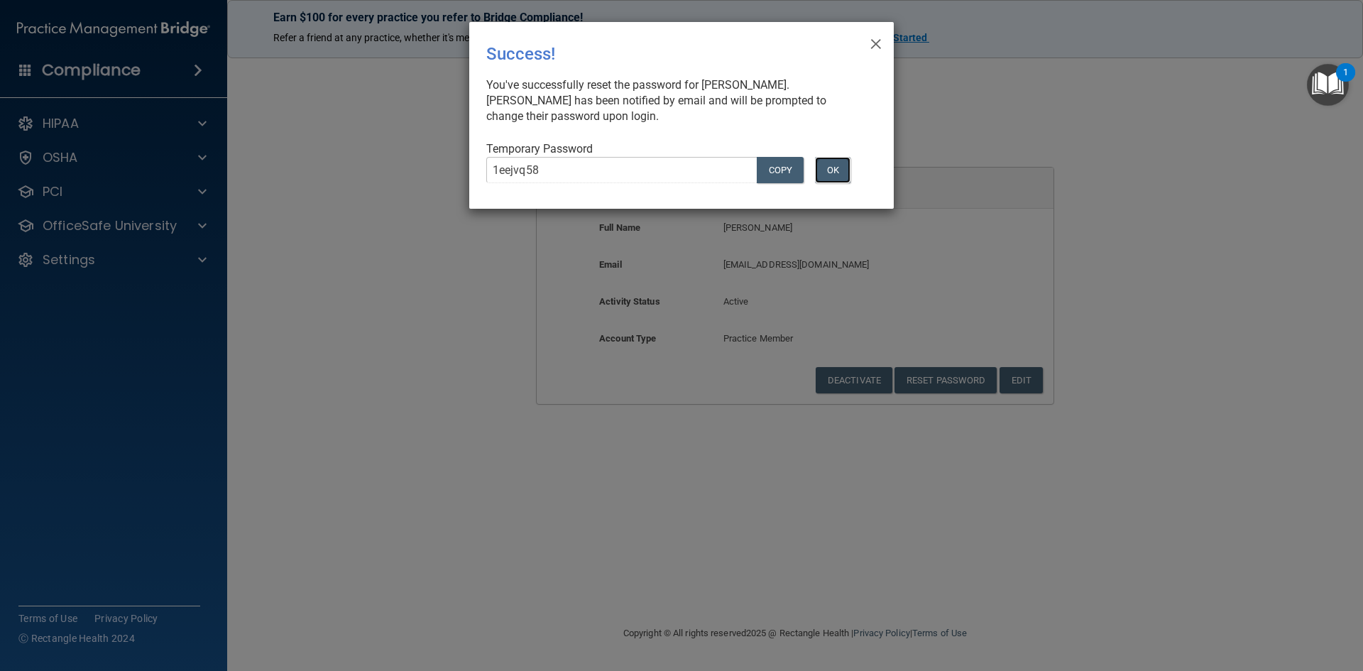
click at [826, 172] on button "OK" at bounding box center [832, 170] width 35 height 26
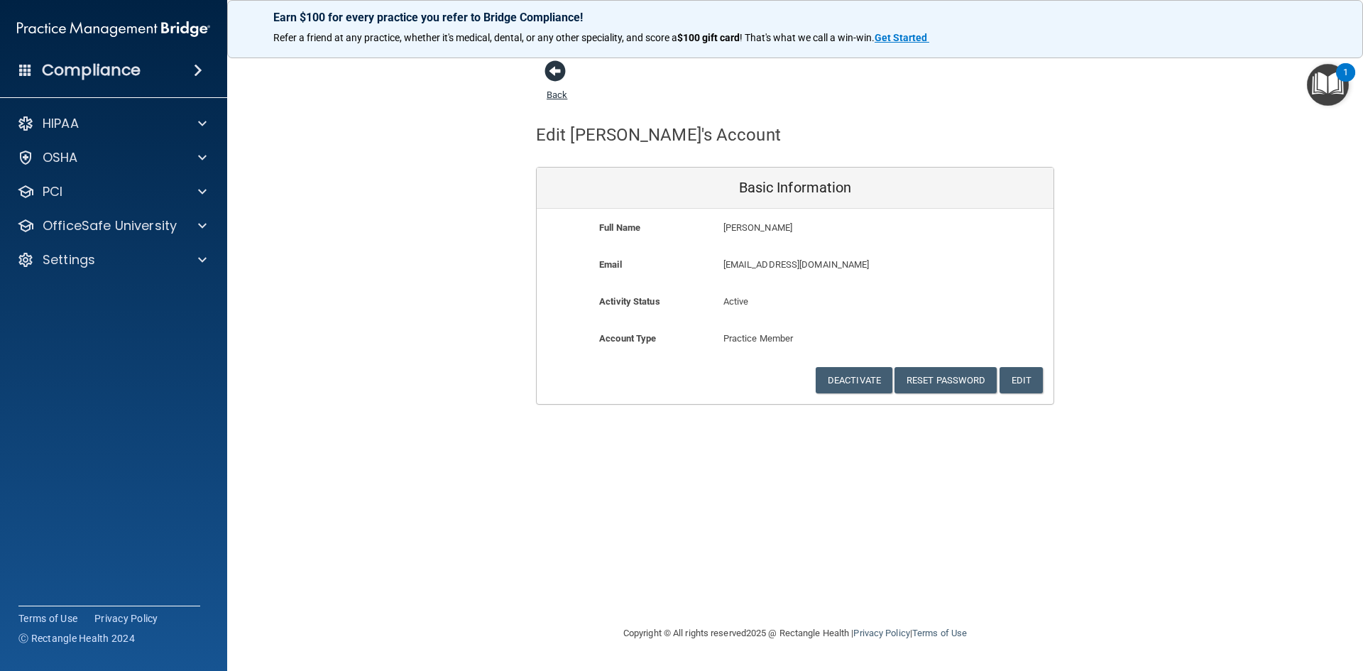
click at [559, 97] on link "Back" at bounding box center [557, 86] width 21 height 28
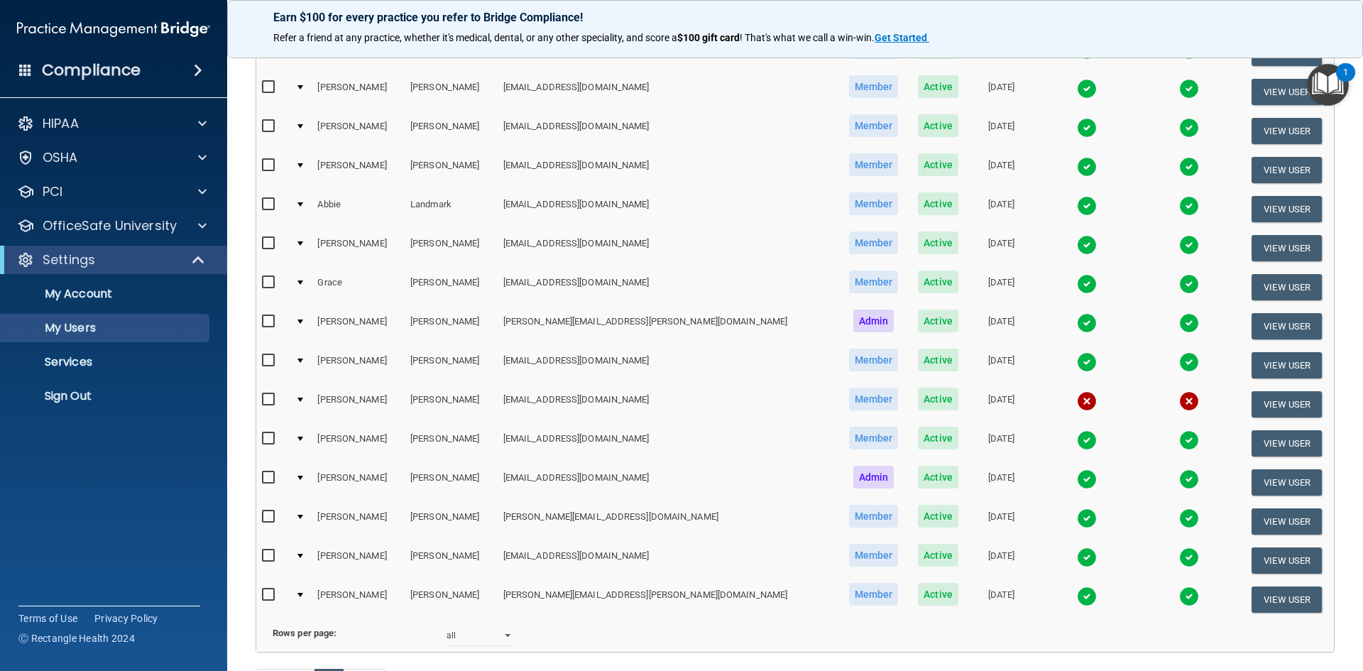
scroll to position [417, 0]
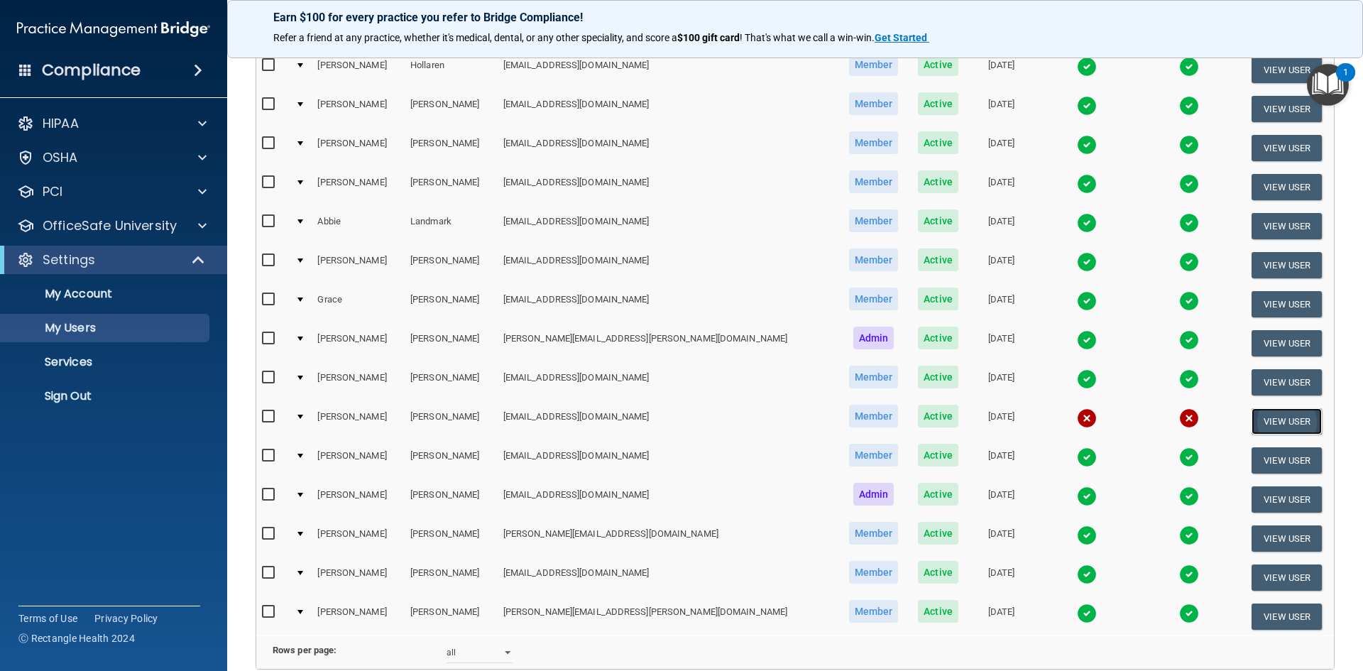
click at [1279, 425] on button "View User" at bounding box center [1287, 421] width 70 height 26
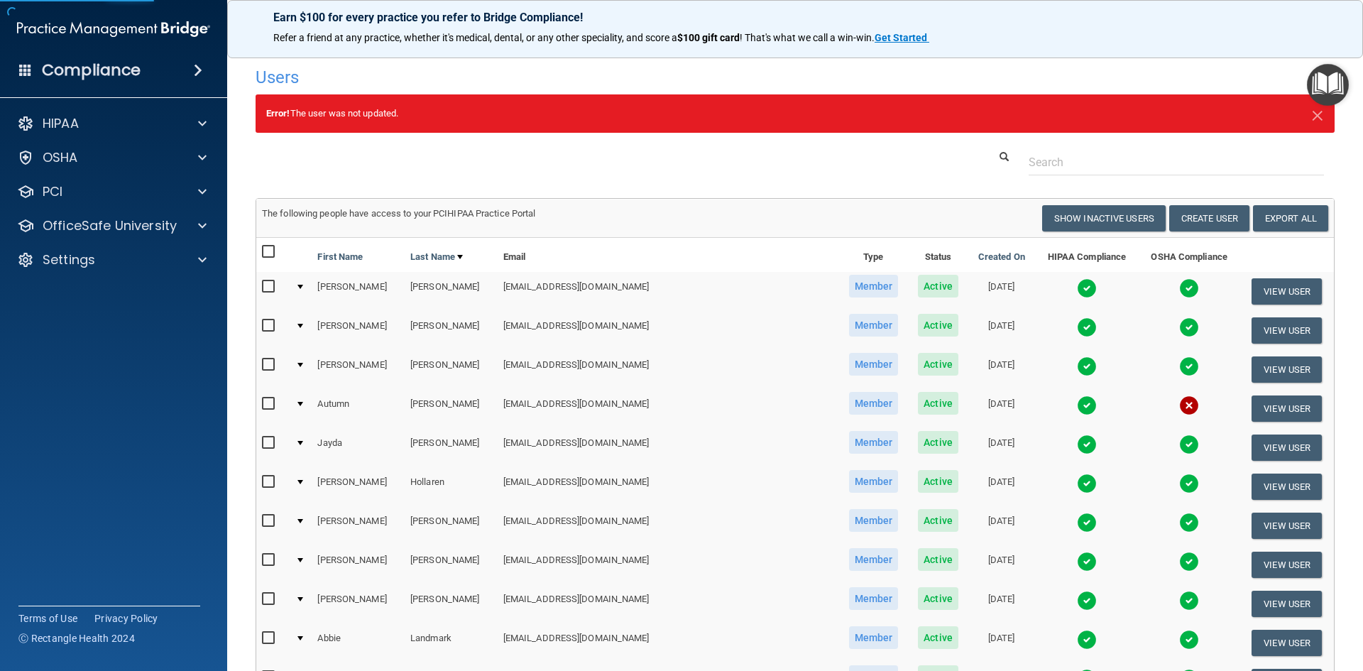
select select "practice_member"
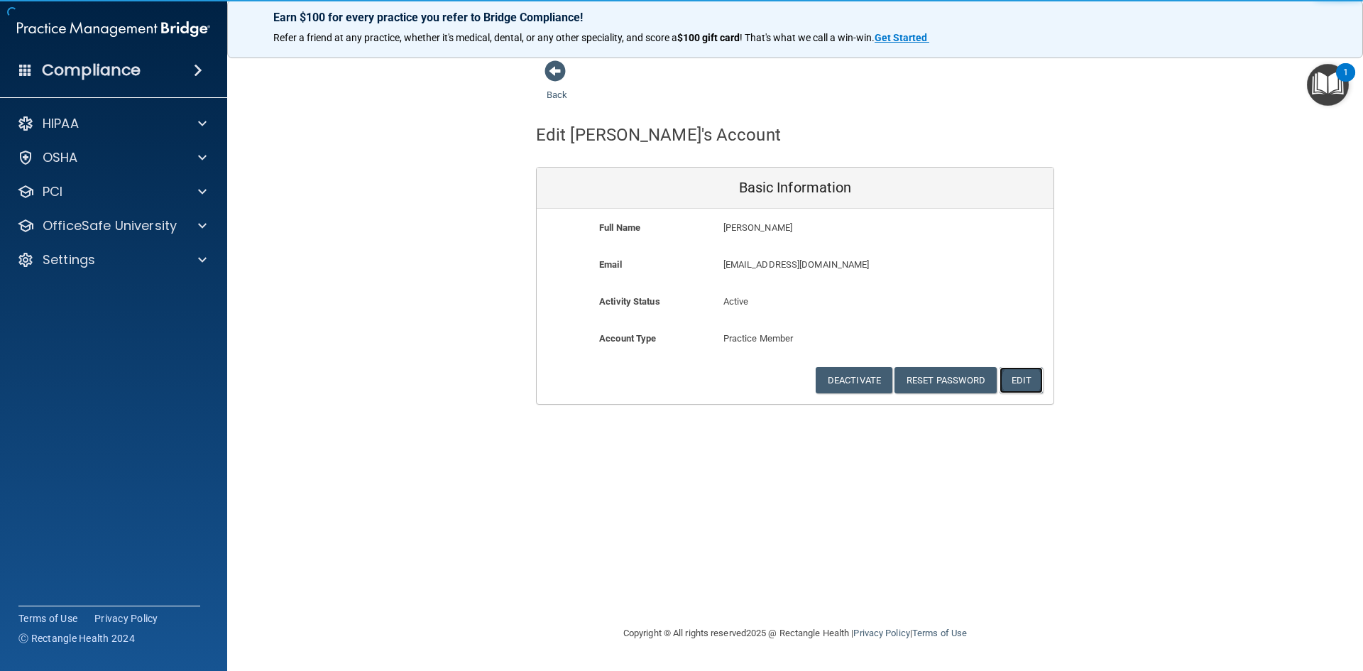
click at [1024, 384] on button "Edit" at bounding box center [1021, 380] width 43 height 26
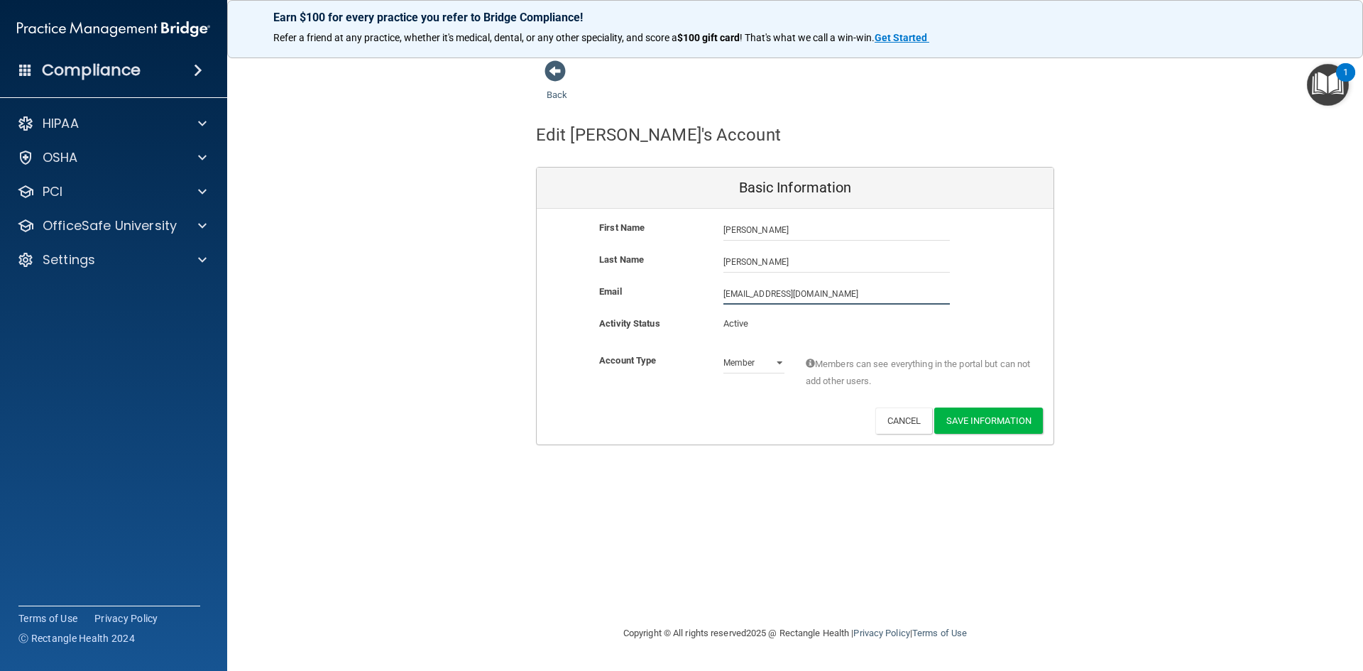
click at [742, 288] on input "[EMAIL_ADDRESS][DOMAIN_NAME]" at bounding box center [836, 293] width 226 height 21
click at [739, 290] on input "[EMAIL_ADDRESS][DOMAIN_NAME]" at bounding box center [836, 293] width 226 height 21
type input "[EMAIL_ADDRESS][DOMAIN_NAME]"
click at [993, 425] on button "Save Information" at bounding box center [988, 423] width 109 height 26
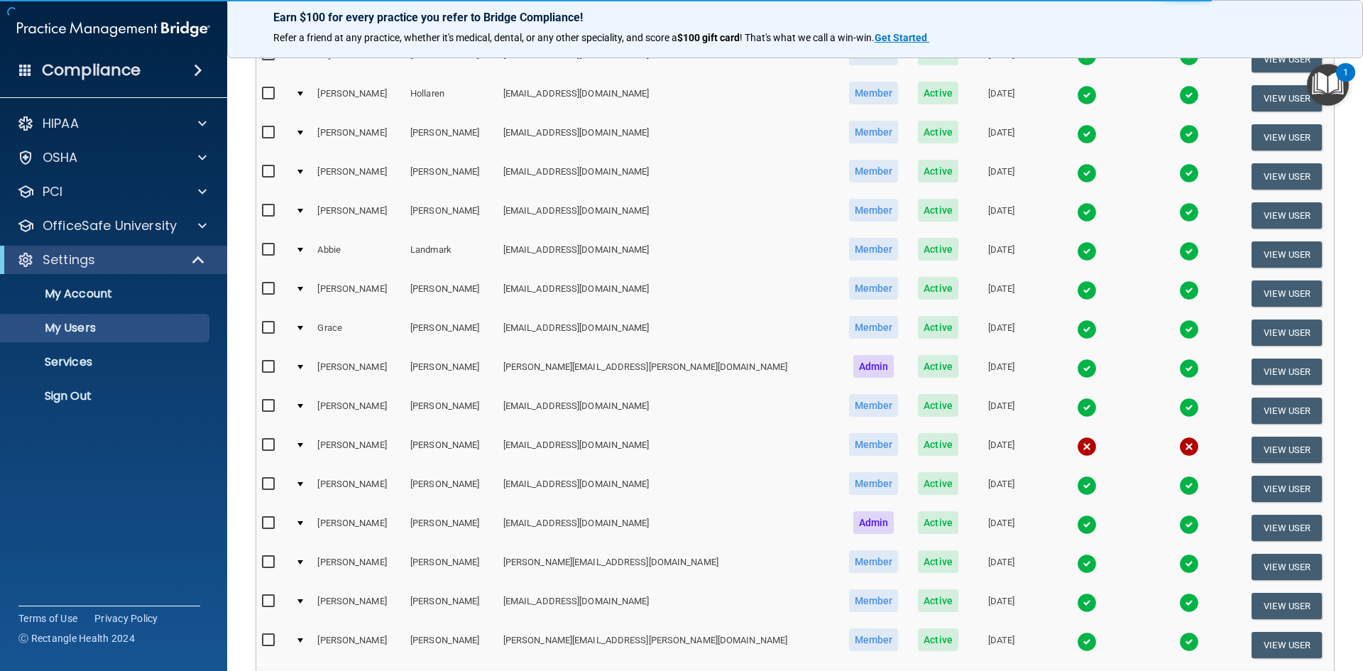
scroll to position [497, 0]
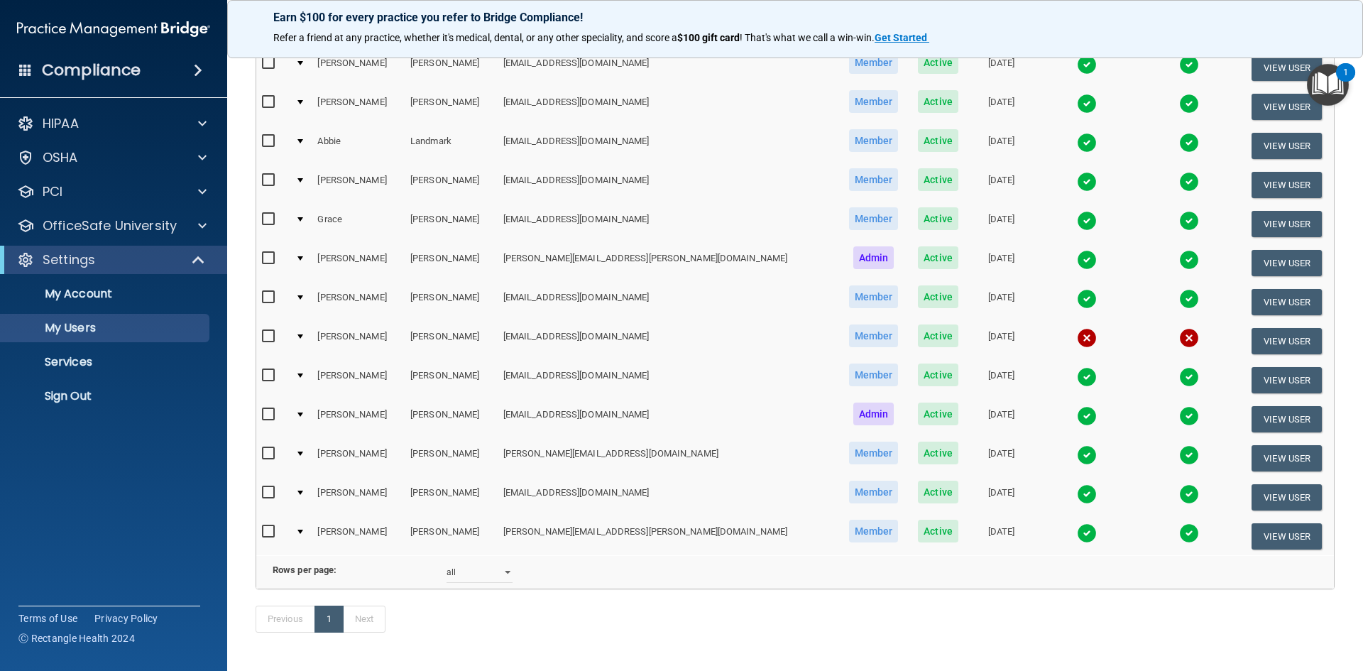
click at [271, 332] on input "checkbox" at bounding box center [270, 336] width 16 height 11
checkbox input "true"
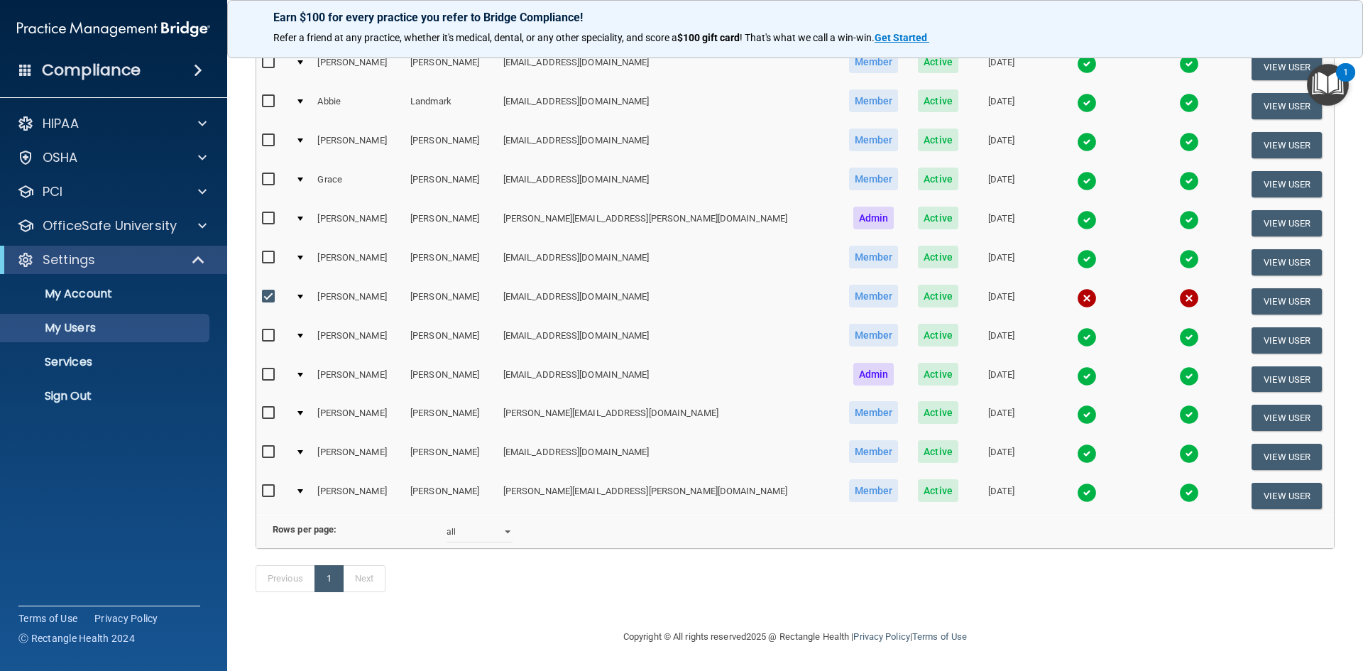
scroll to position [559, 0]
click at [1258, 288] on button "View User" at bounding box center [1287, 301] width 70 height 26
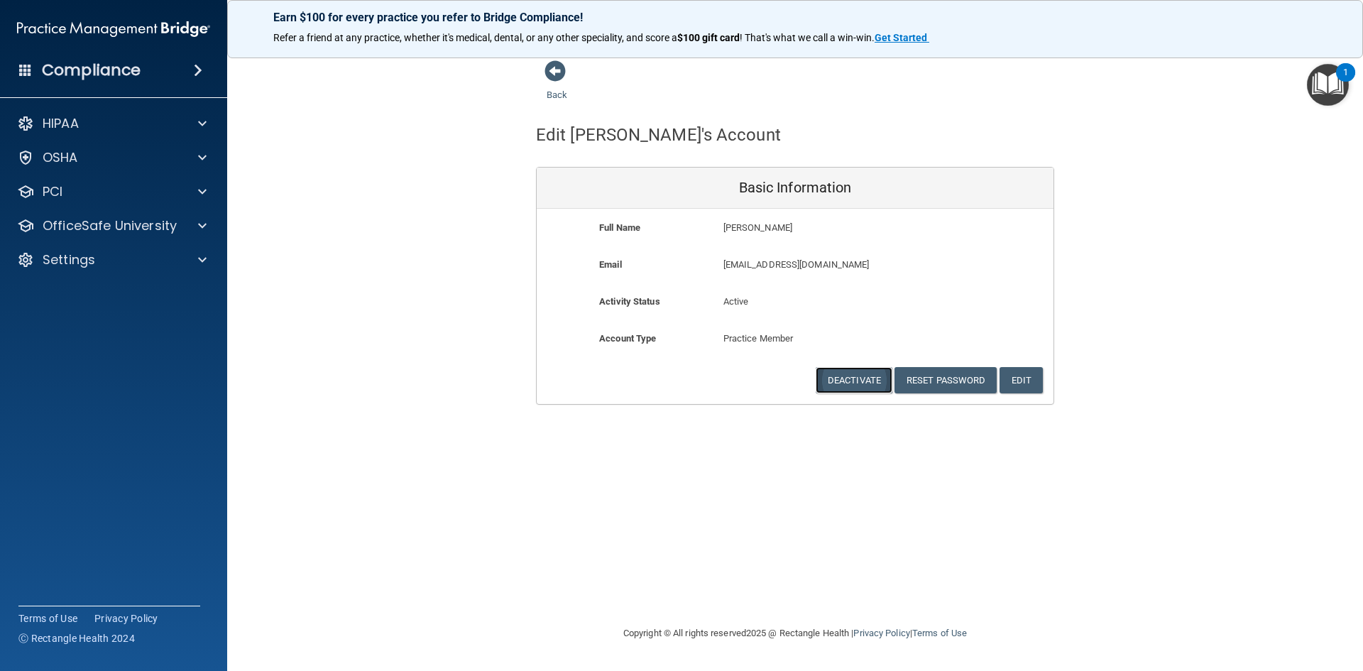
click at [851, 378] on button "Deactivate" at bounding box center [854, 380] width 77 height 26
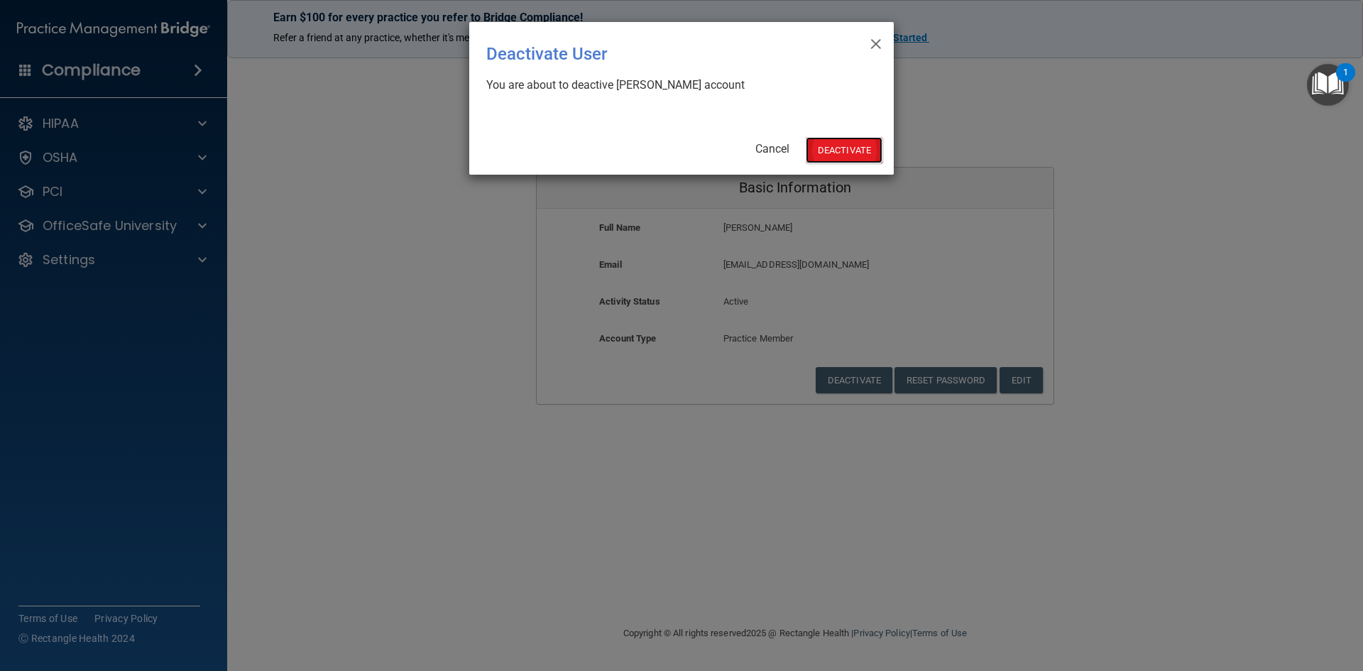
click at [833, 153] on button "Deactivate" at bounding box center [844, 150] width 77 height 26
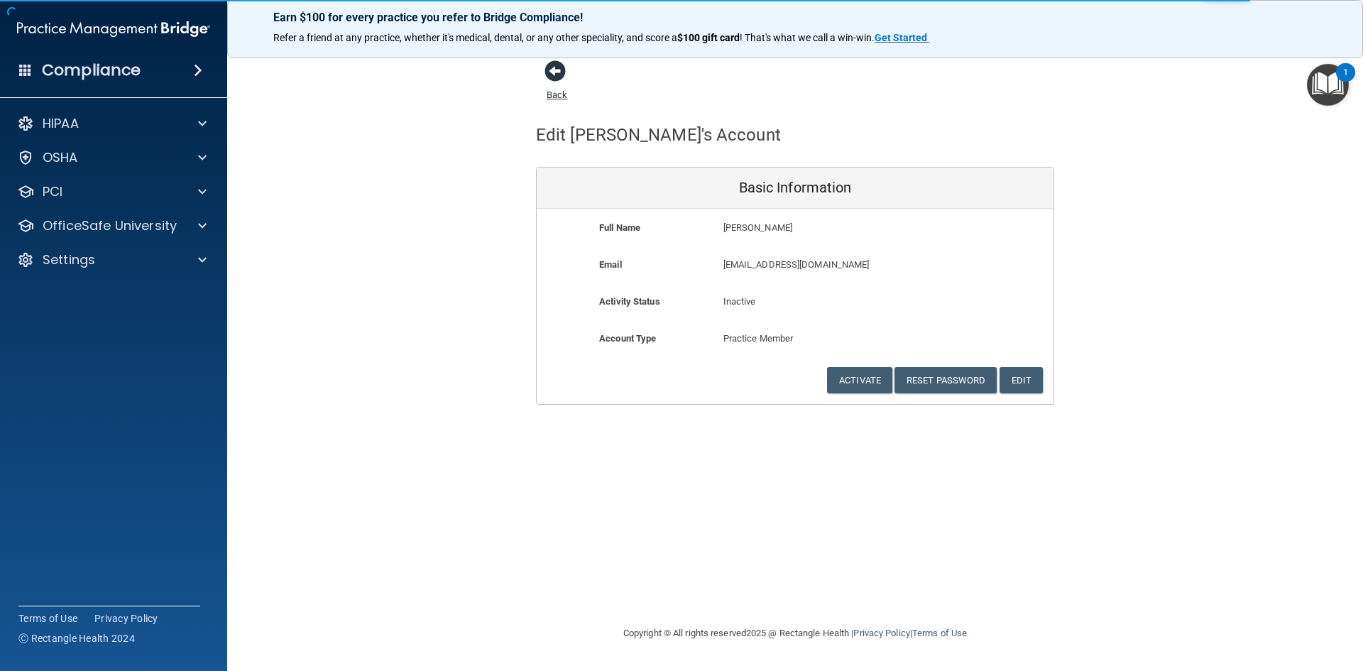
click at [551, 73] on span at bounding box center [555, 70] width 21 height 21
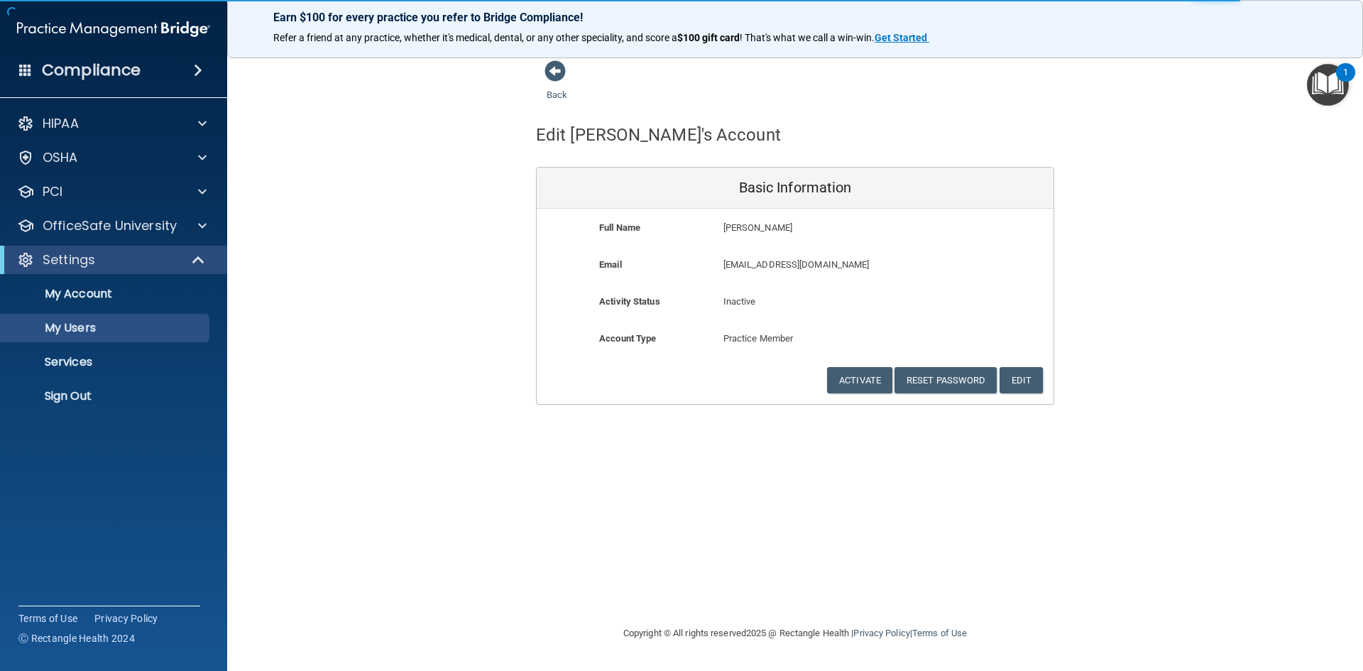
select select "20"
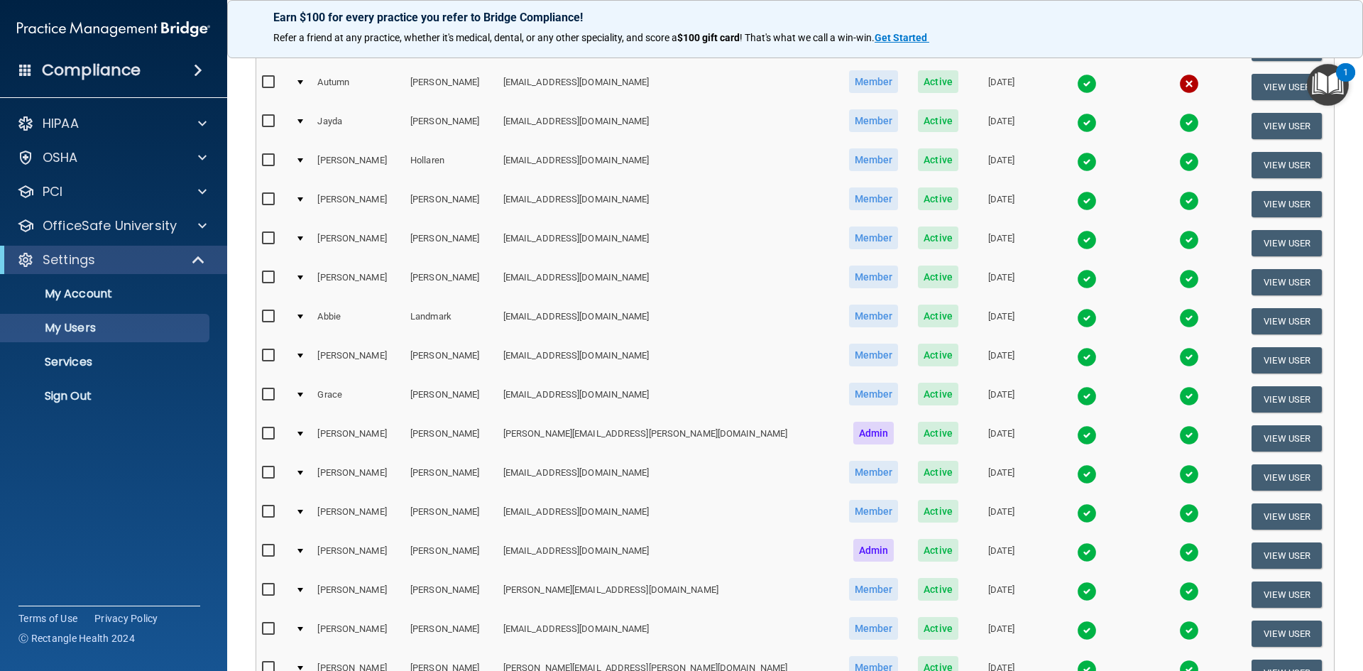
scroll to position [355, 0]
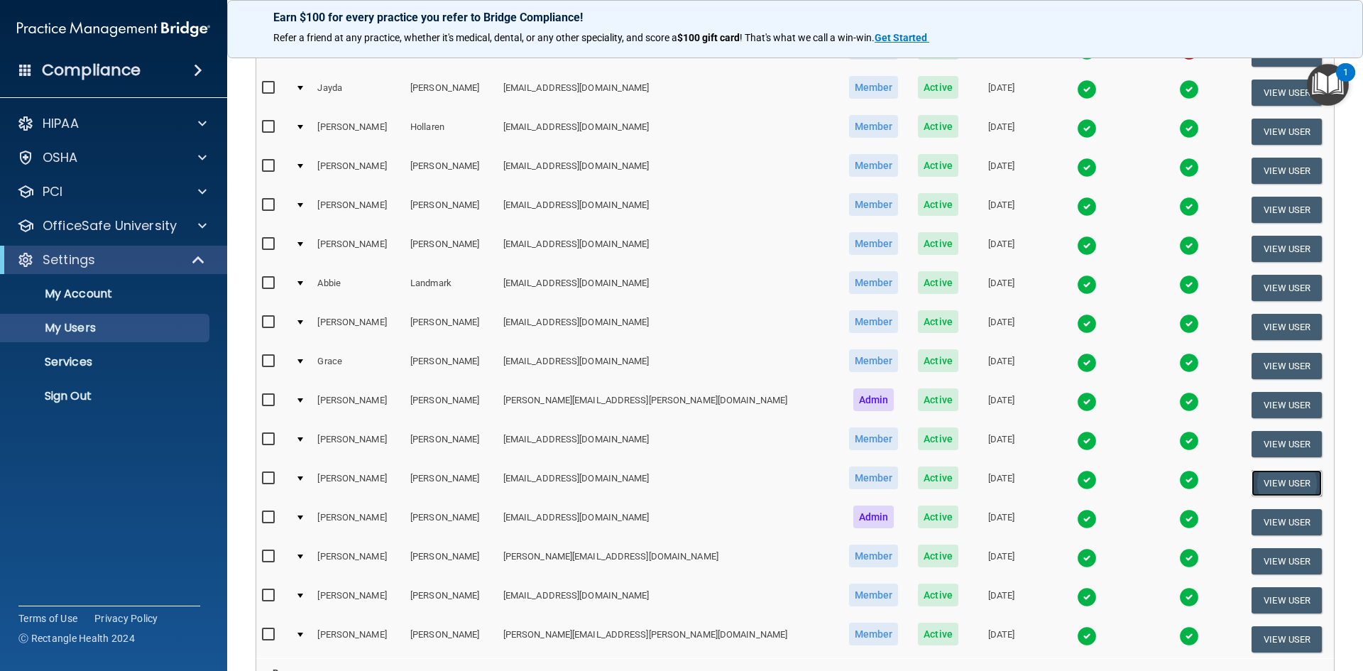
click at [1269, 481] on button "View User" at bounding box center [1287, 483] width 70 height 26
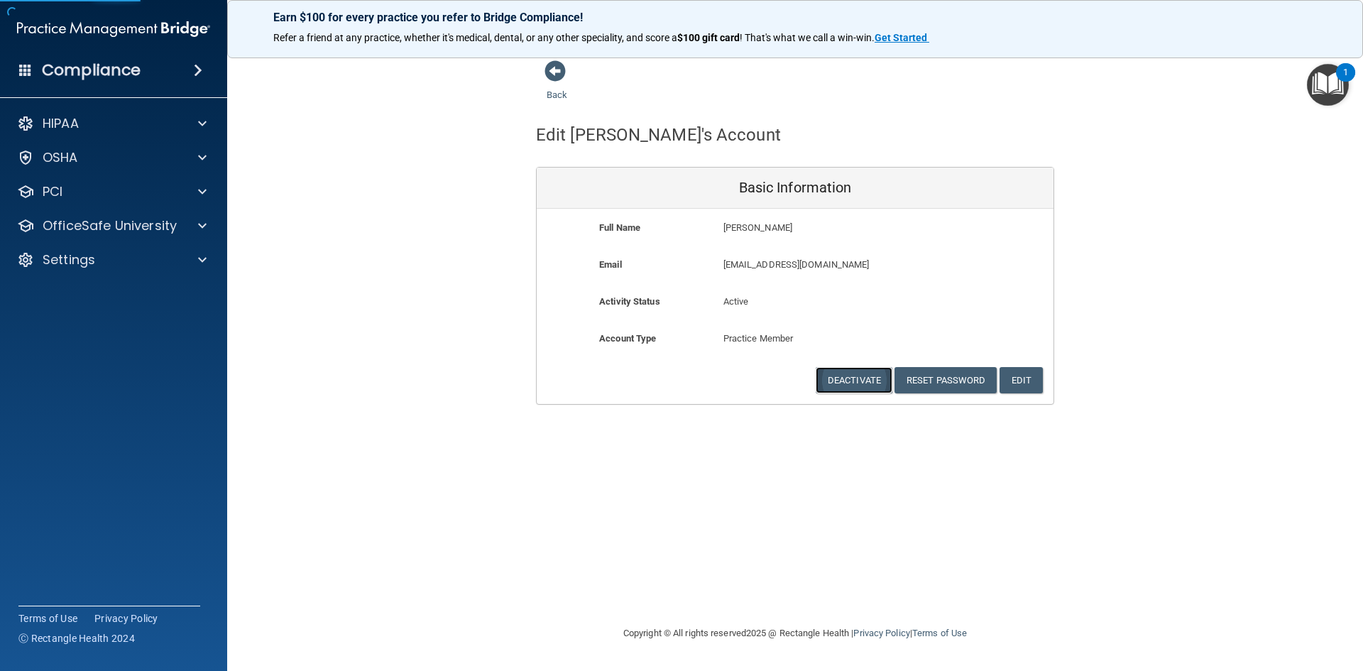
click at [854, 382] on button "Deactivate" at bounding box center [854, 380] width 77 height 26
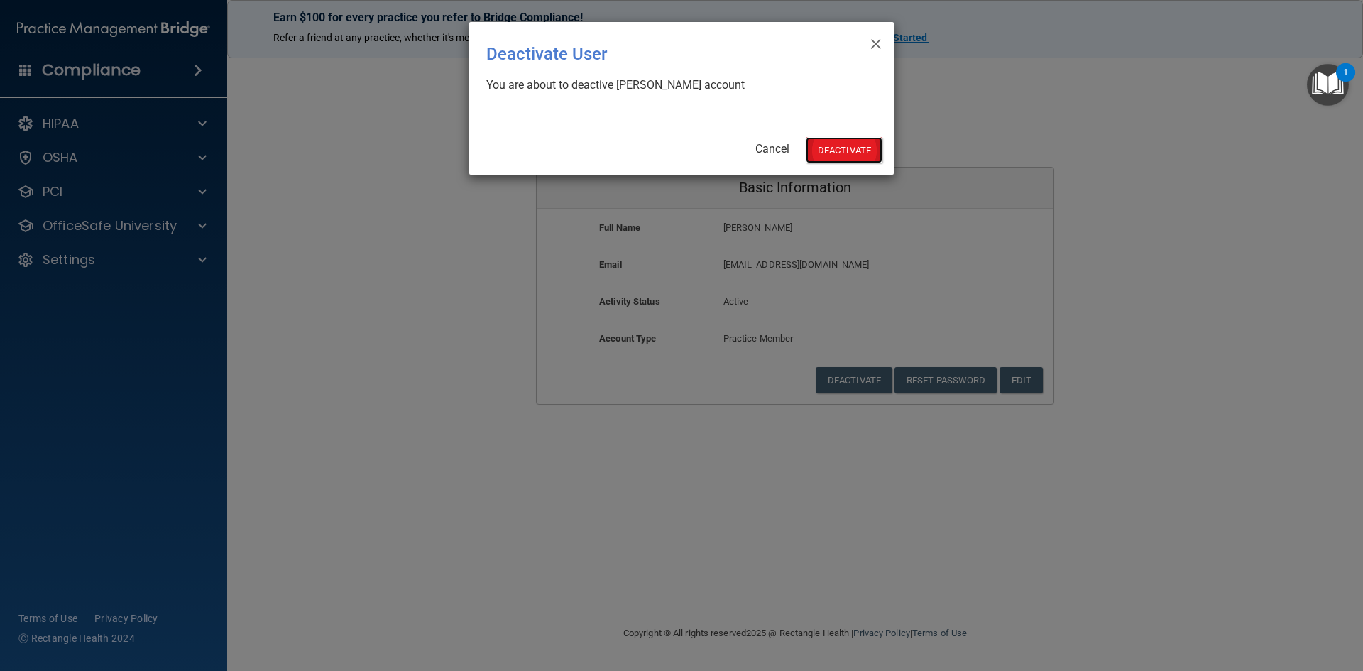
click at [849, 155] on button "Deactivate" at bounding box center [844, 150] width 77 height 26
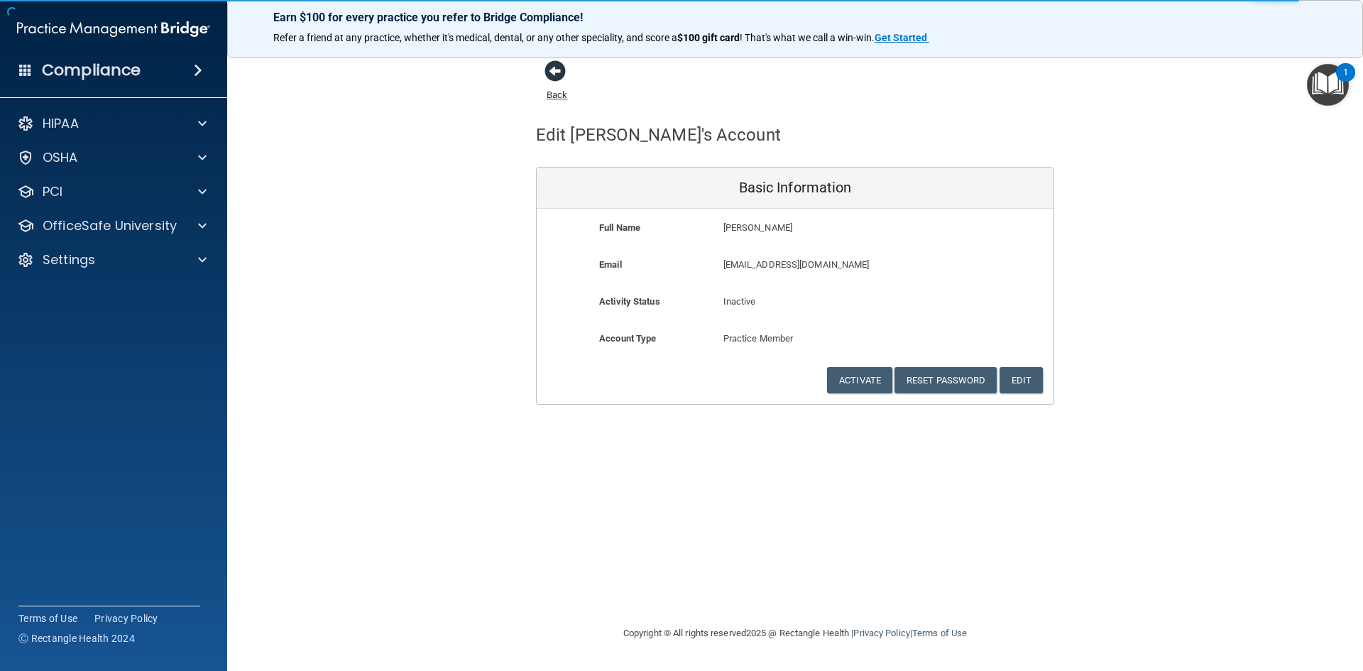
click at [551, 75] on span at bounding box center [555, 70] width 21 height 21
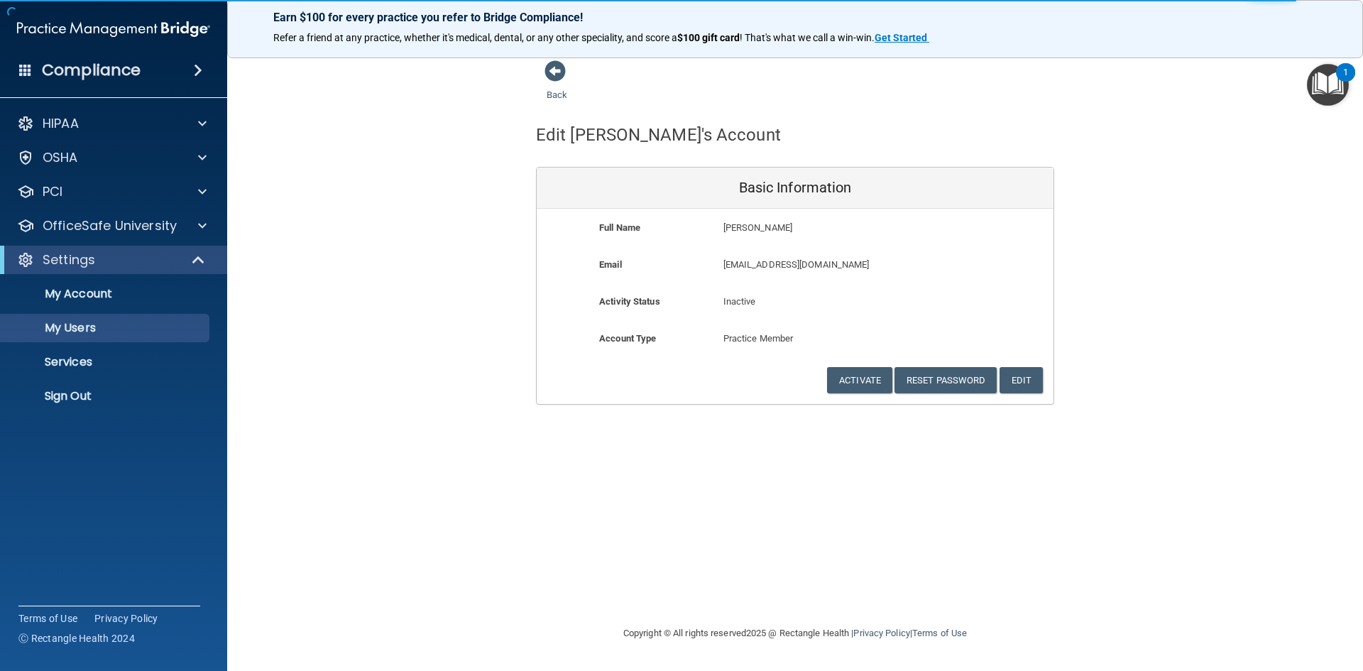
select select "20"
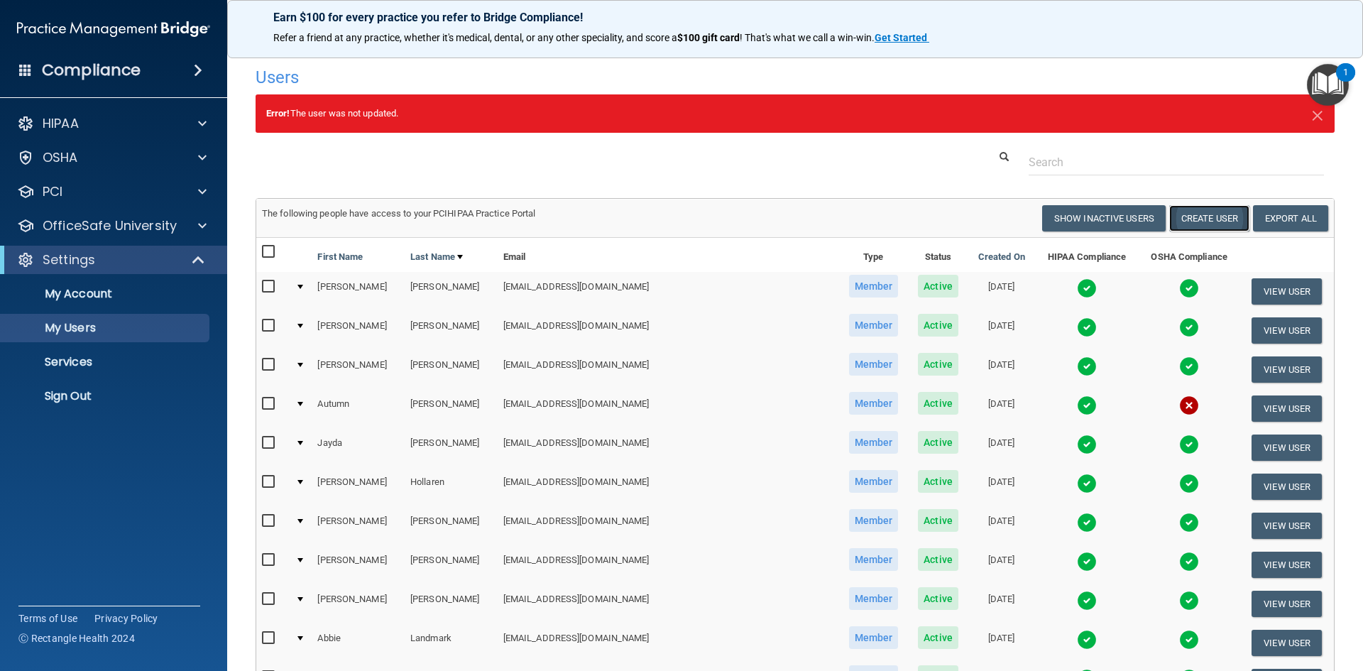
click at [1206, 211] on button "Create User" at bounding box center [1209, 218] width 80 height 26
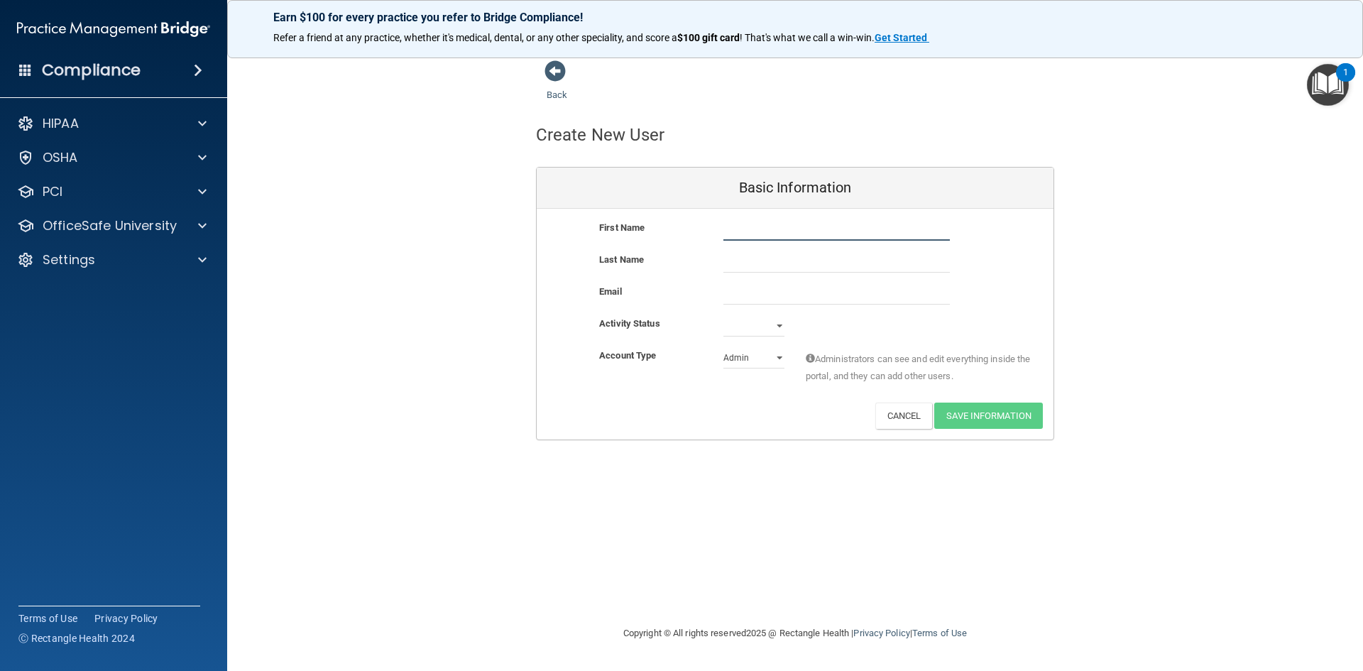
click at [781, 229] on input "text" at bounding box center [836, 229] width 226 height 21
type input "[PERSON_NAME]"
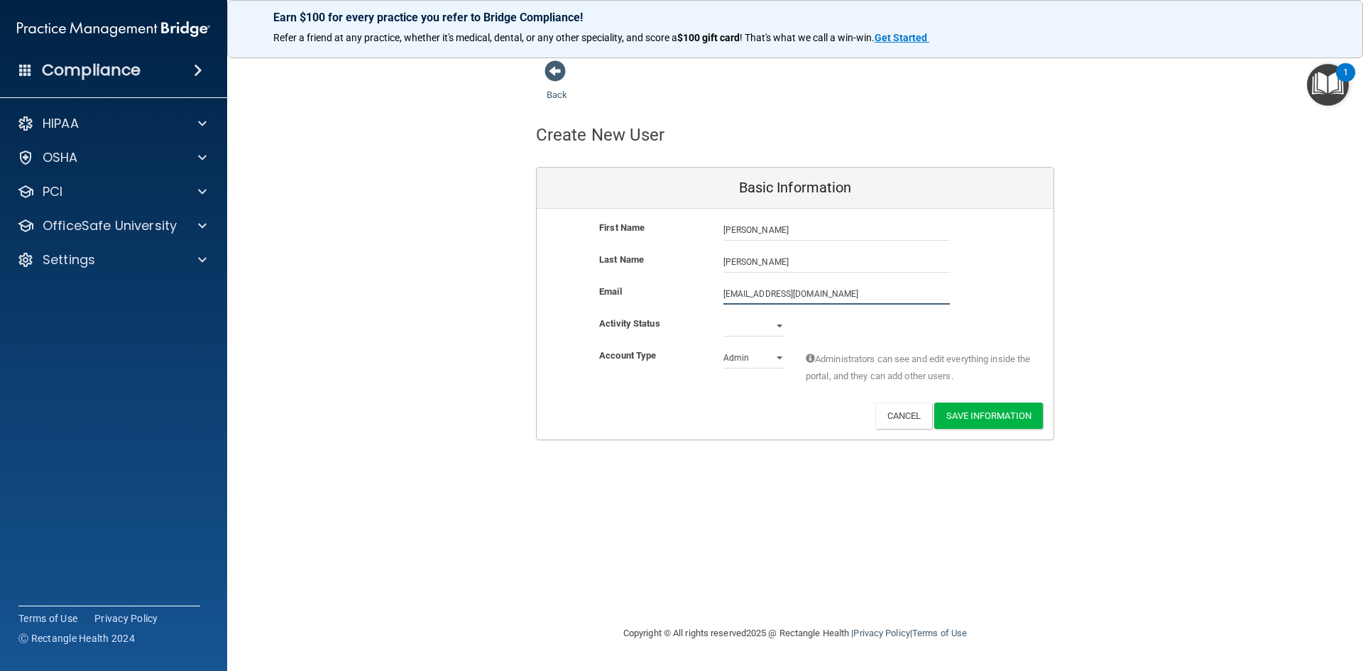
type input "[EMAIL_ADDRESS][DOMAIN_NAME]"
click at [779, 327] on select "Active Inactive" at bounding box center [753, 325] width 61 height 21
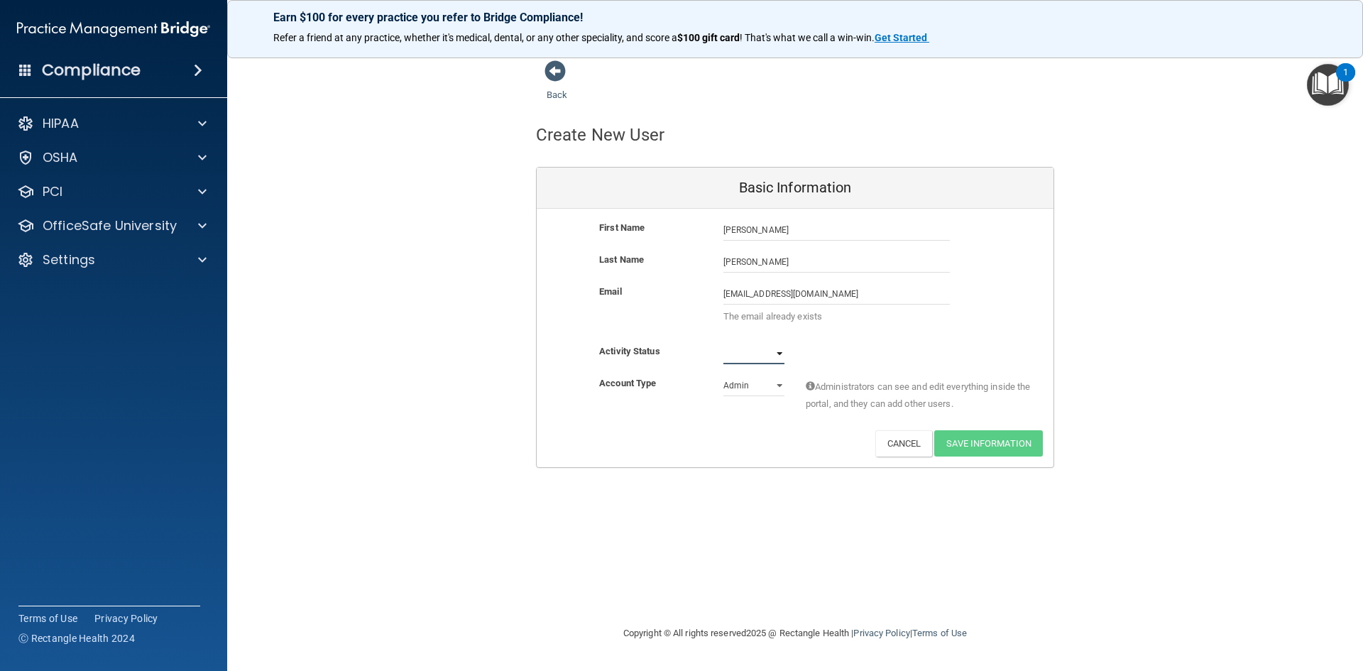
select select "active"
click at [723, 343] on select "Active Inactive" at bounding box center [753, 353] width 61 height 21
click at [849, 334] on div "Email heatherplueger@yahoo.com heatherplueger@yahoo.com The email already exists" at bounding box center [795, 313] width 517 height 60
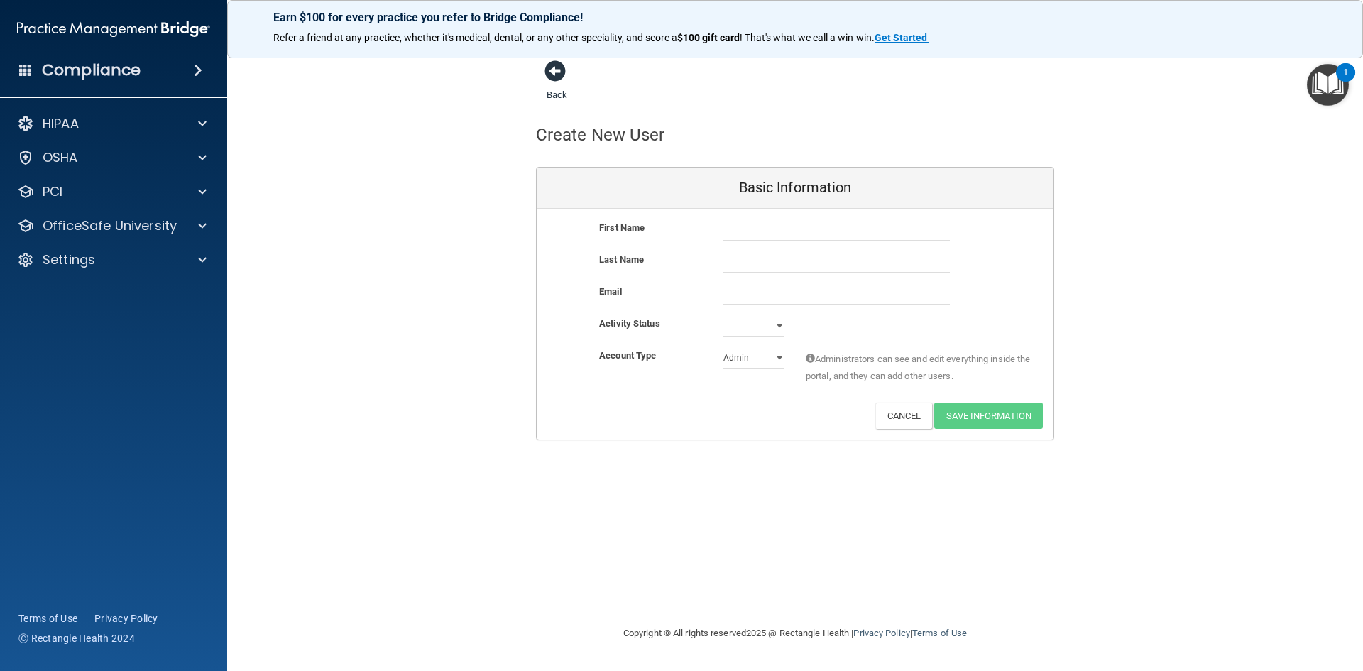
click at [553, 67] on span at bounding box center [555, 70] width 21 height 21
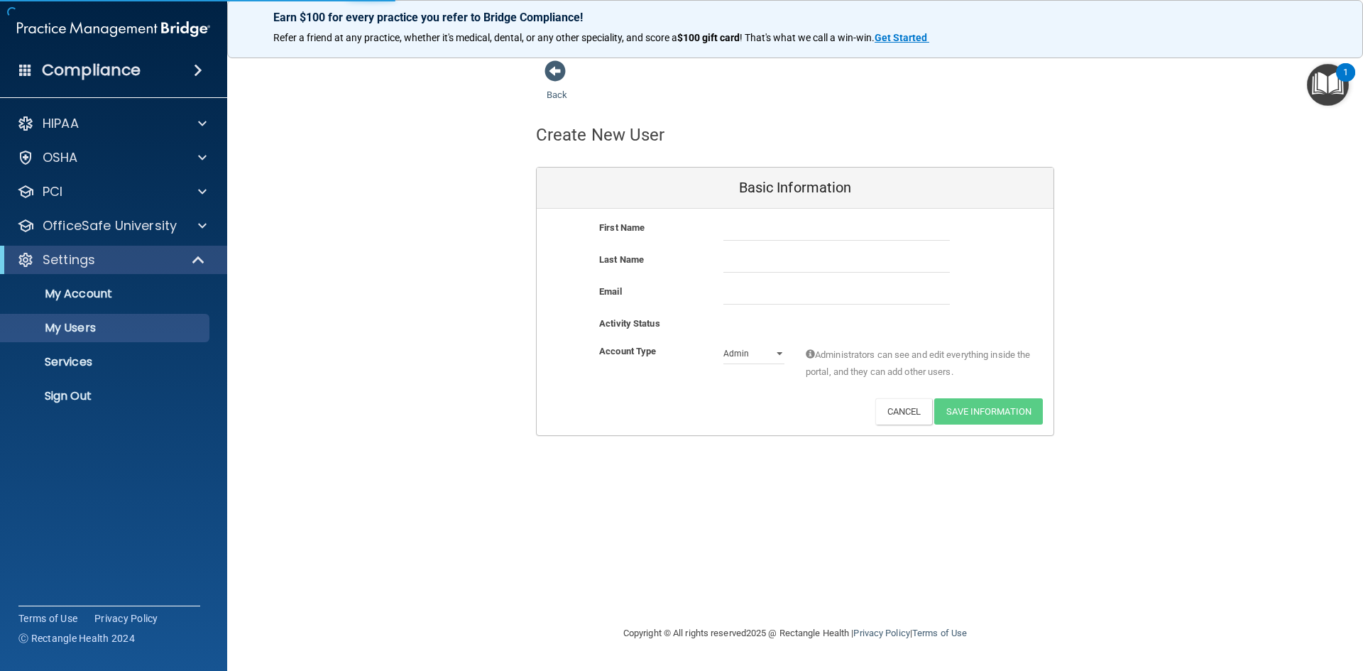
select select "20"
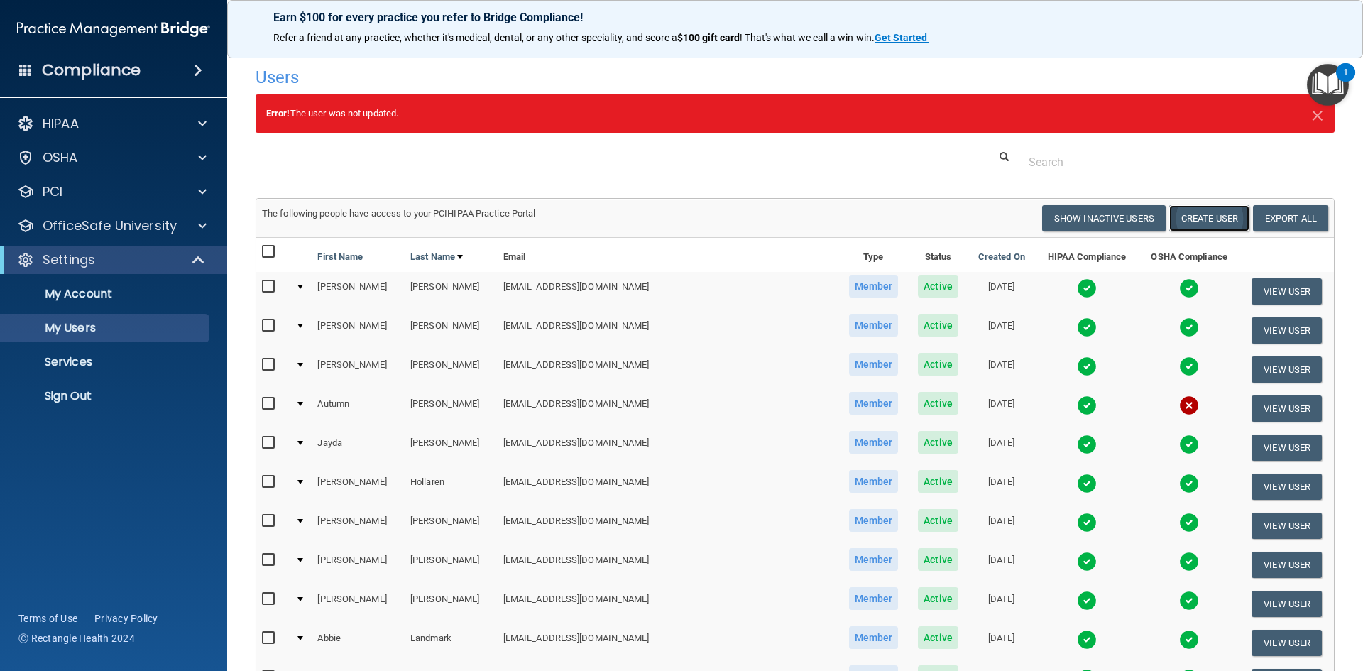
click at [1217, 217] on button "Create User" at bounding box center [1209, 218] width 80 height 26
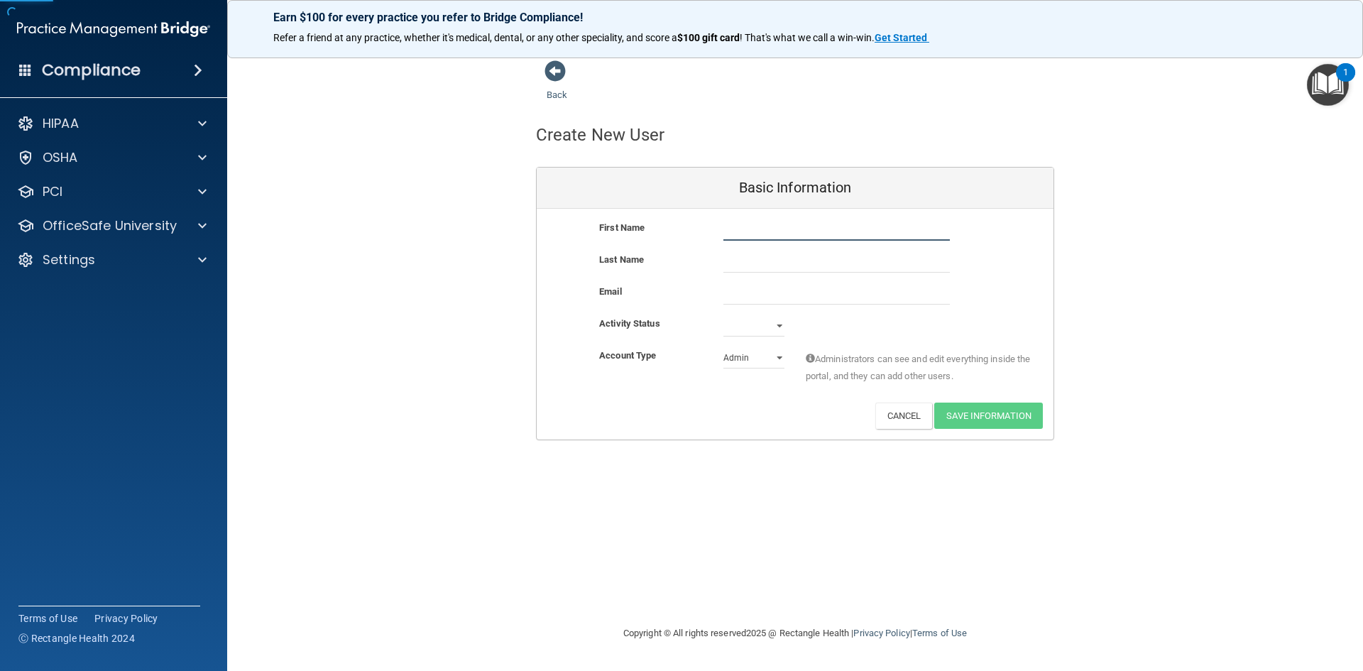
click at [898, 236] on input "text" at bounding box center [836, 229] width 226 height 21
type input "[PERSON_NAME]"
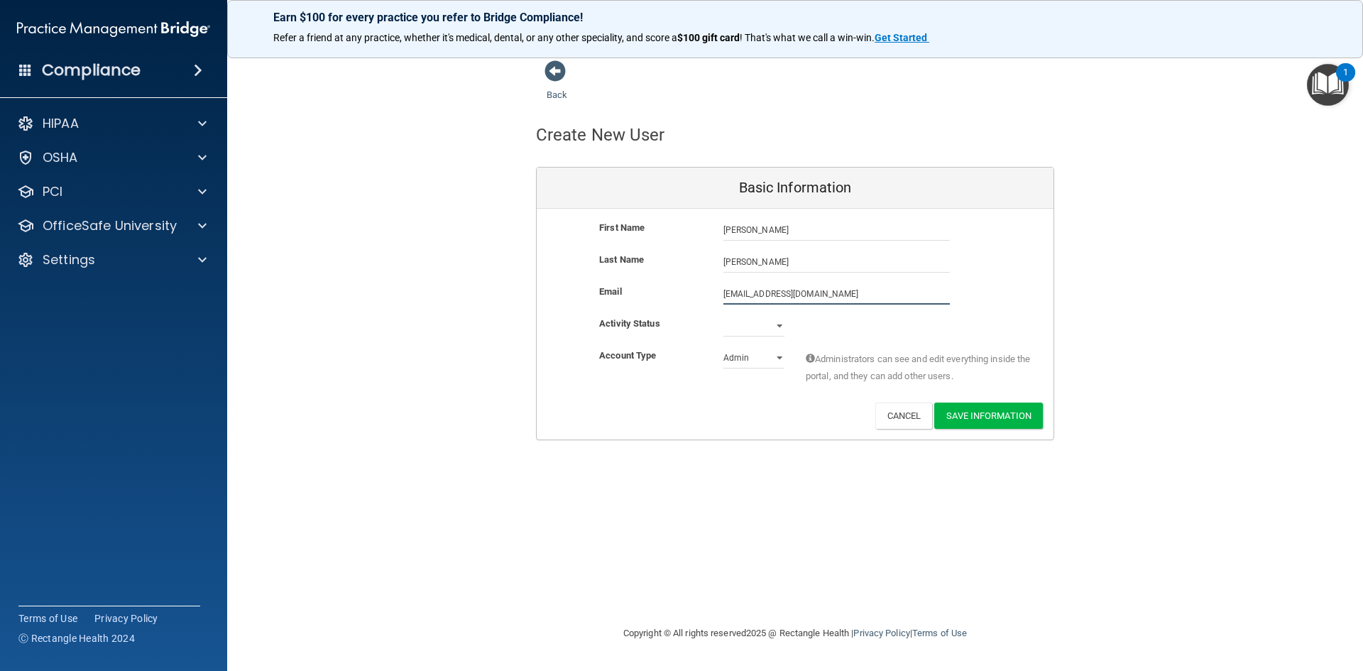
type input "[EMAIL_ADDRESS][DOMAIN_NAME]"
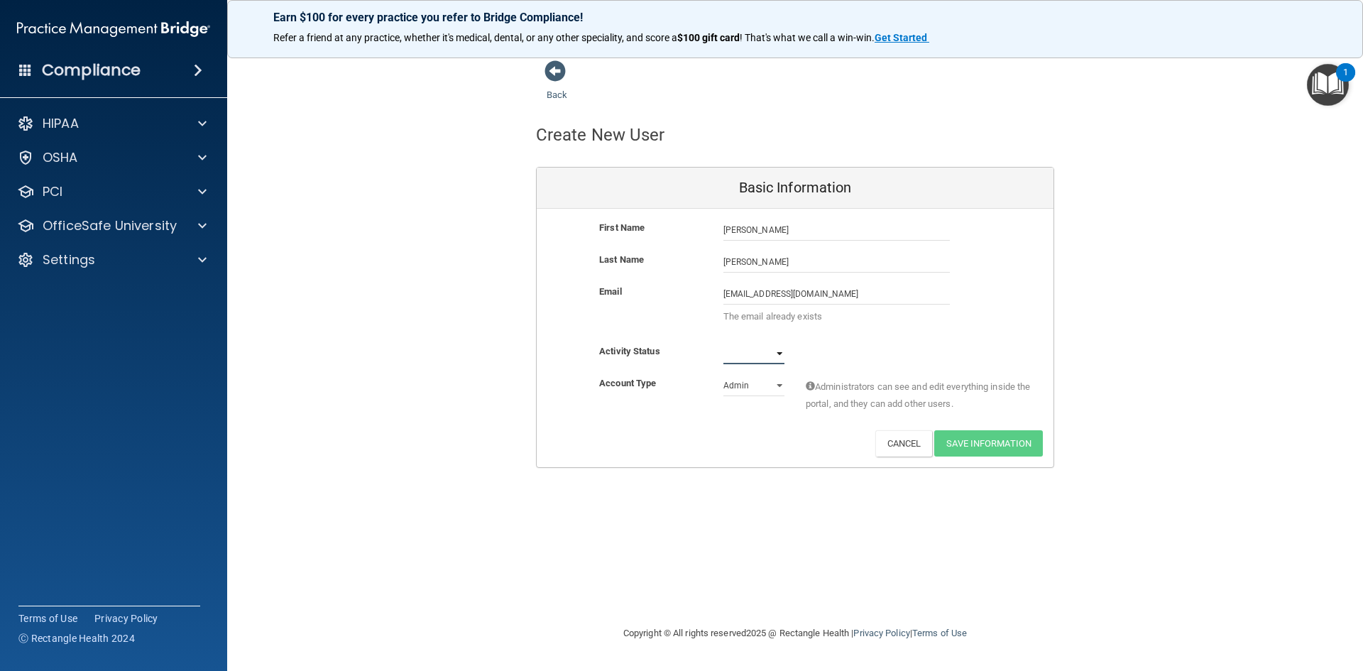
click at [779, 357] on select "Active Inactive" at bounding box center [753, 353] width 61 height 21
click at [778, 352] on select "Active Inactive" at bounding box center [753, 353] width 61 height 21
select select "active"
click at [723, 343] on select "Active Inactive" at bounding box center [753, 353] width 61 height 21
click at [772, 390] on select "Admin Member" at bounding box center [753, 385] width 61 height 21
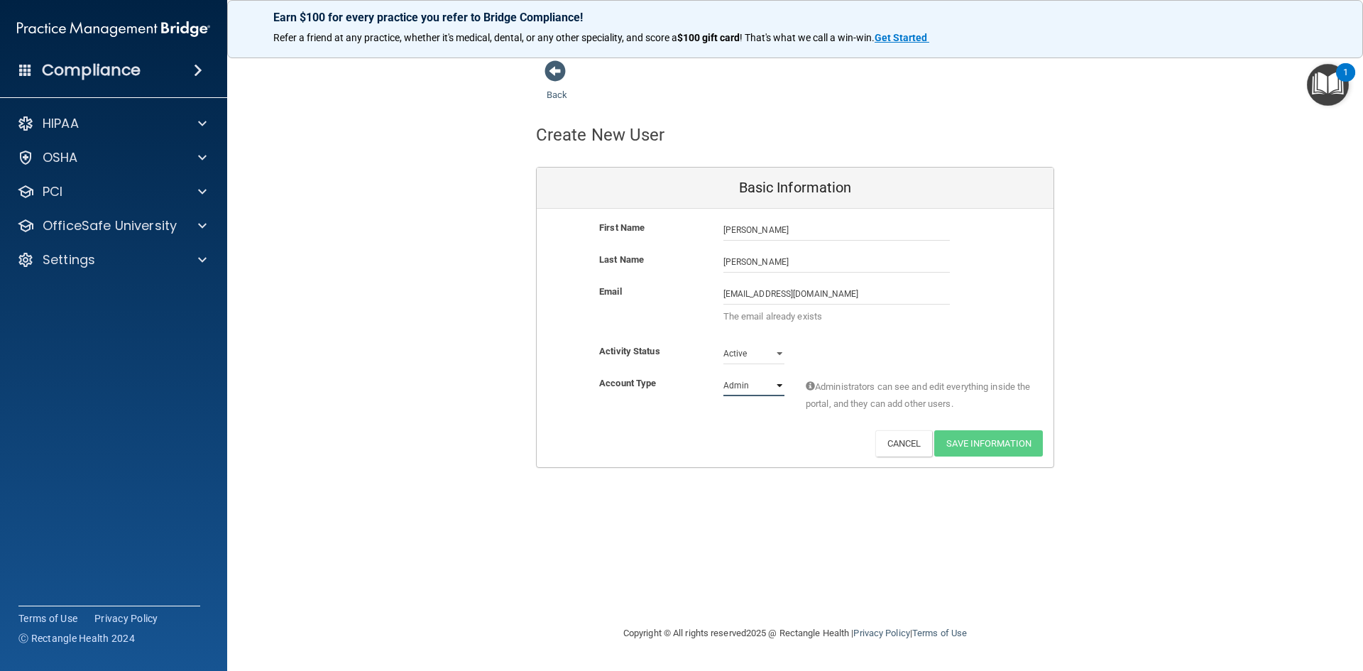
select select "practice_member"
click at [723, 375] on select "Admin Member" at bounding box center [753, 385] width 61 height 21
click at [687, 412] on div "Account Type Practice Member Admin Member Financial Institution Business Associ…" at bounding box center [795, 397] width 517 height 45
click at [555, 76] on span at bounding box center [555, 70] width 21 height 21
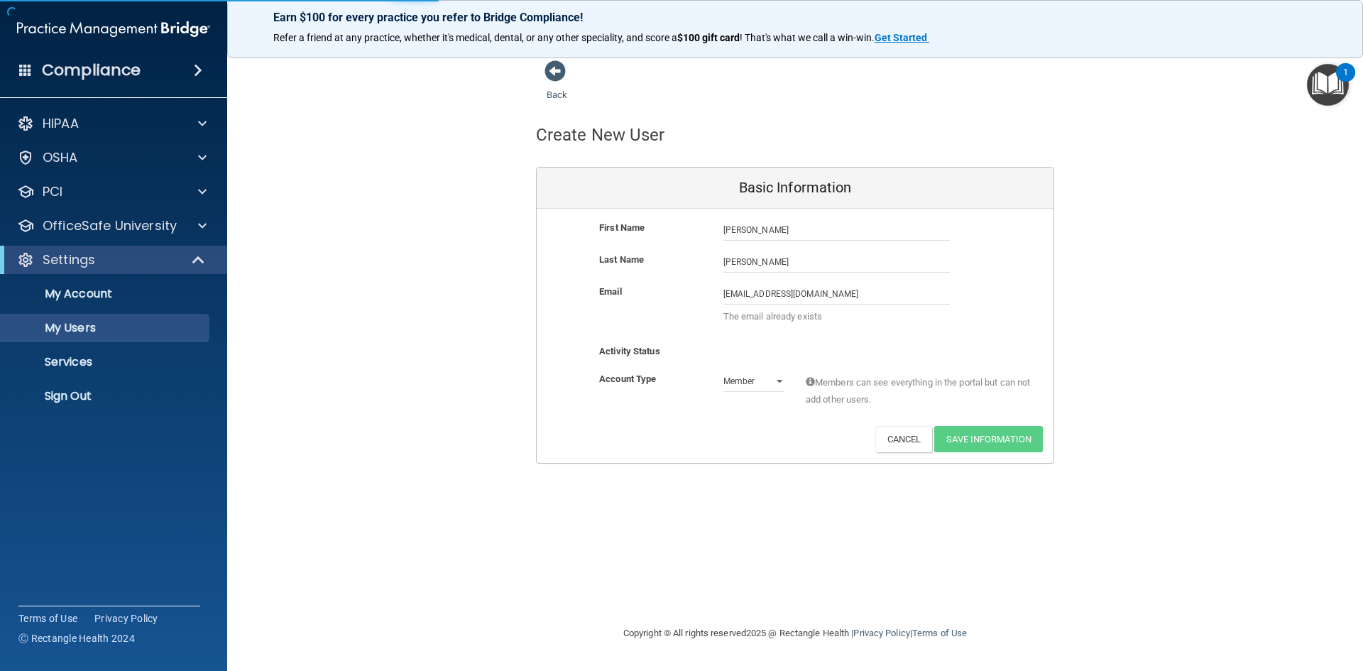
select select "20"
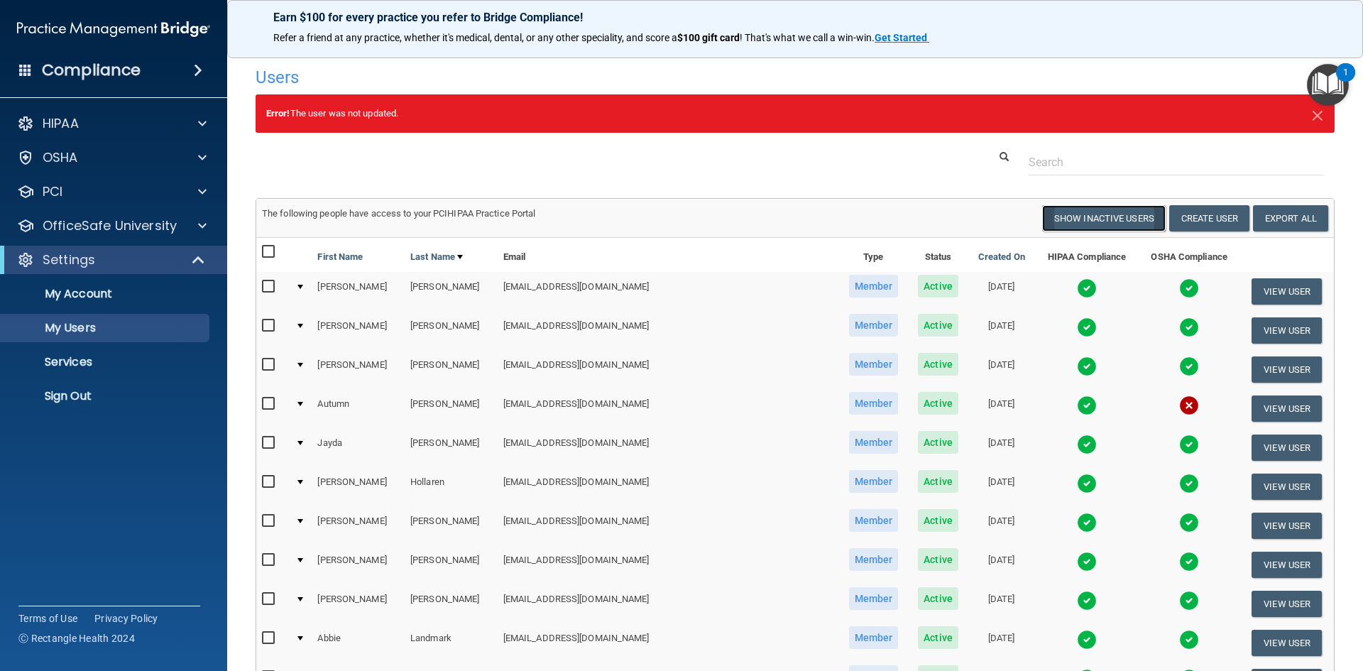
click at [1093, 221] on button "Show Inactive Users" at bounding box center [1104, 218] width 124 height 26
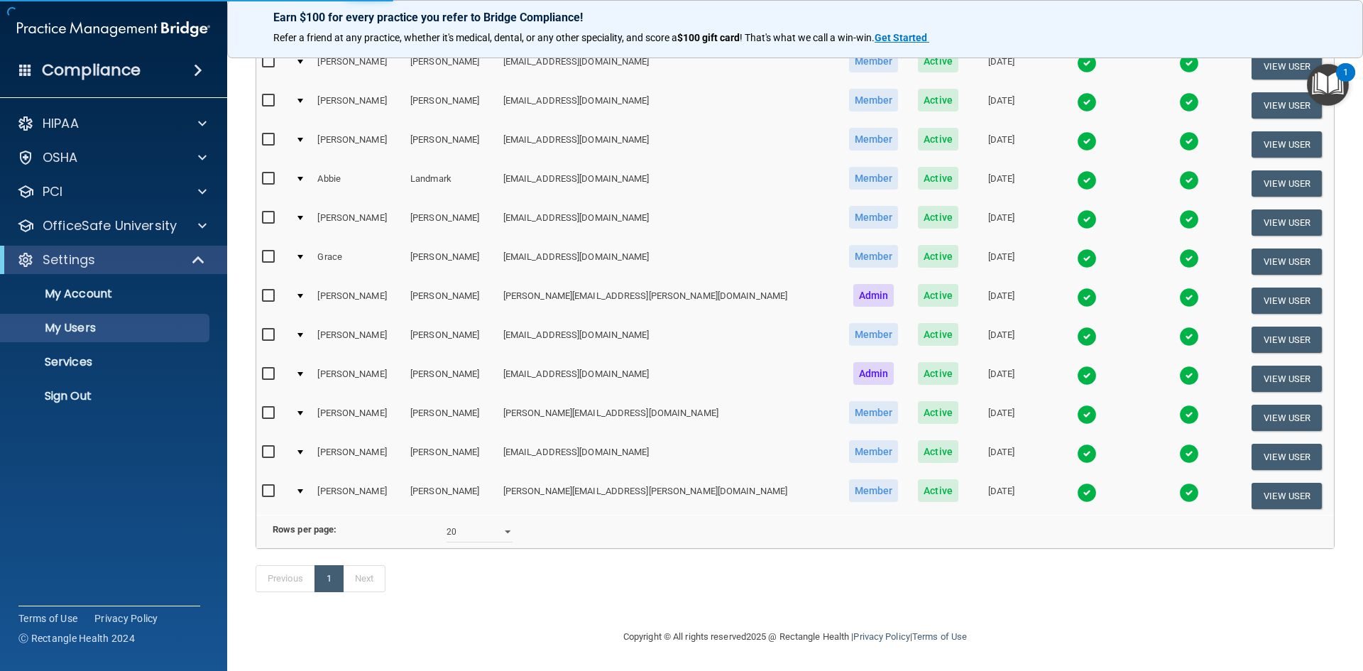
scroll to position [481, 0]
select select "20"
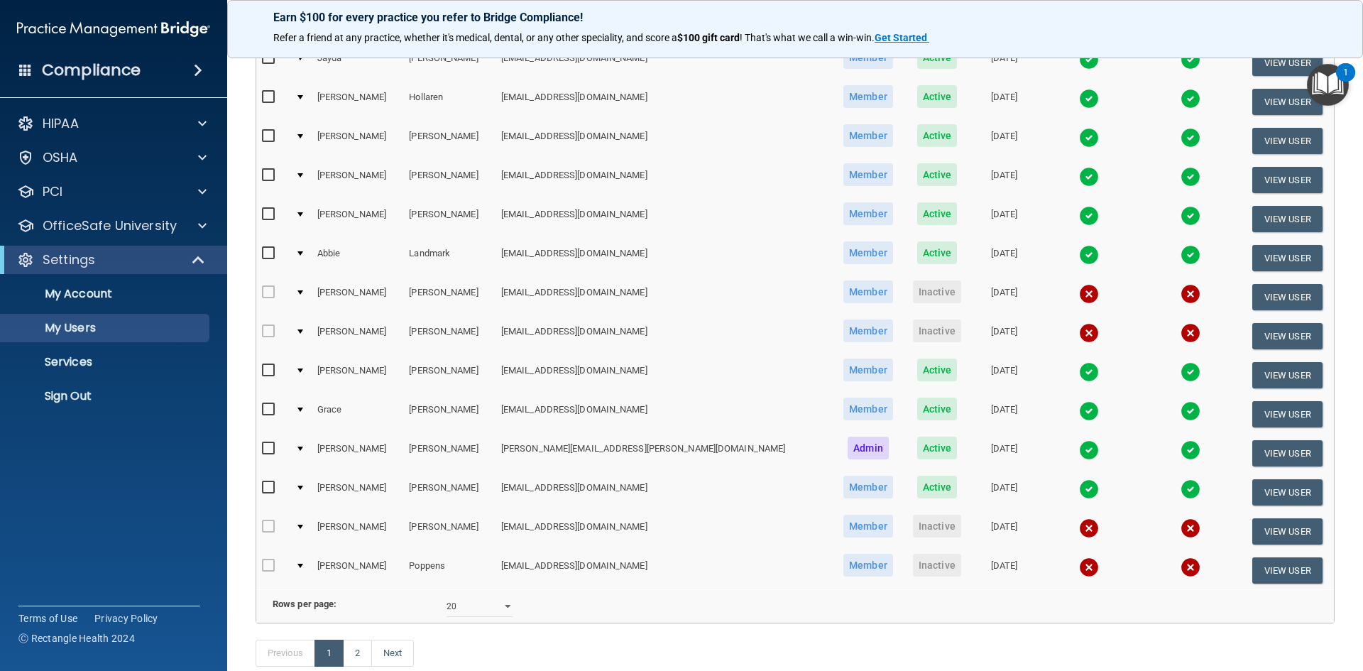
scroll to position [504, 0]
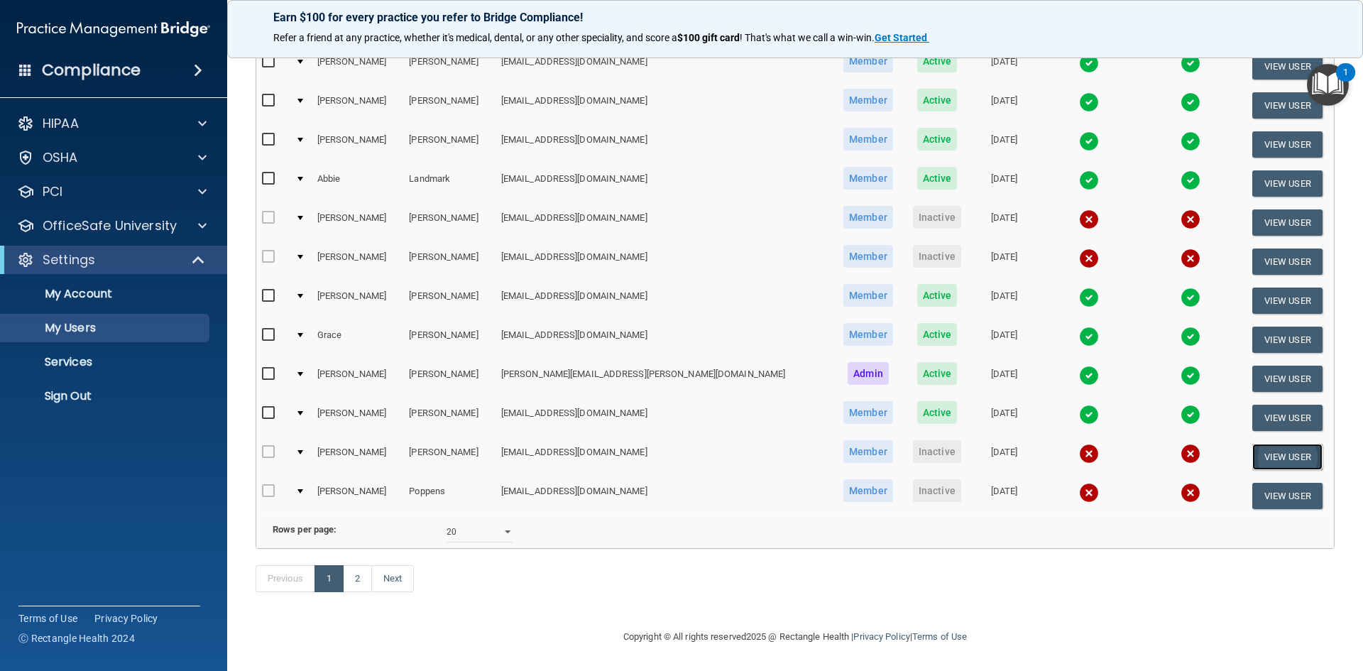
click at [1256, 444] on button "View User" at bounding box center [1287, 457] width 70 height 26
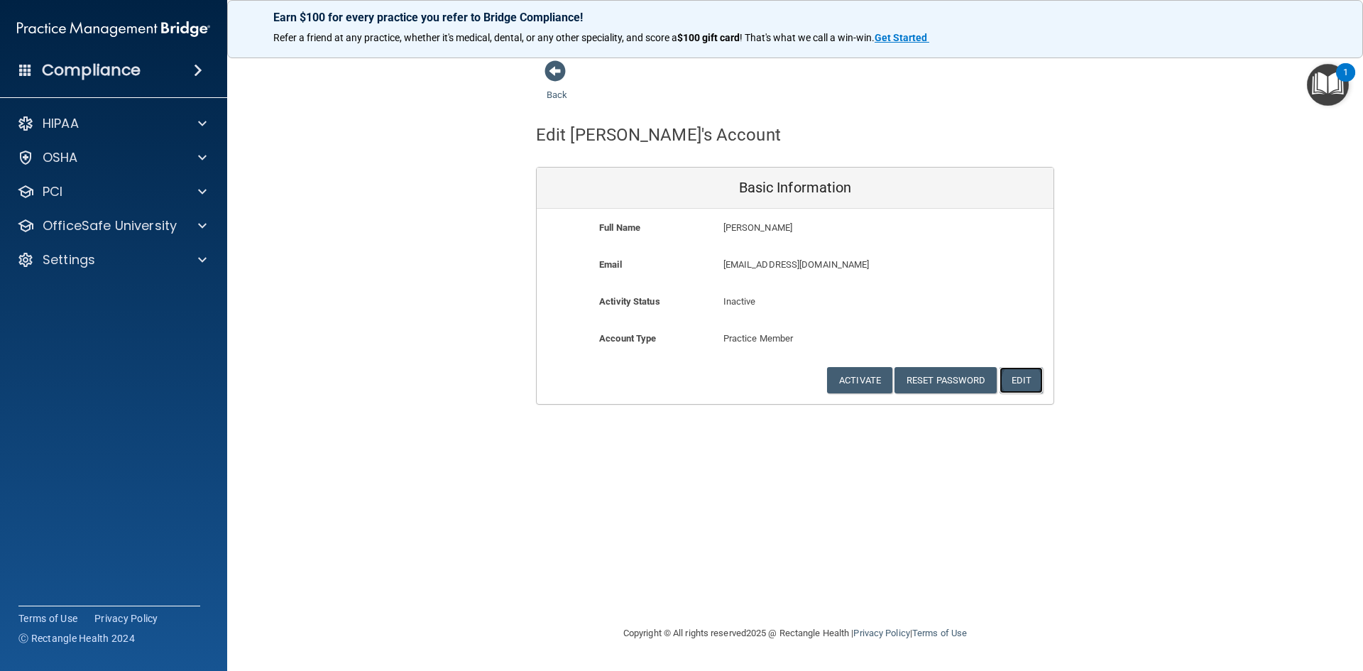
click at [1015, 382] on button "Edit" at bounding box center [1021, 380] width 43 height 26
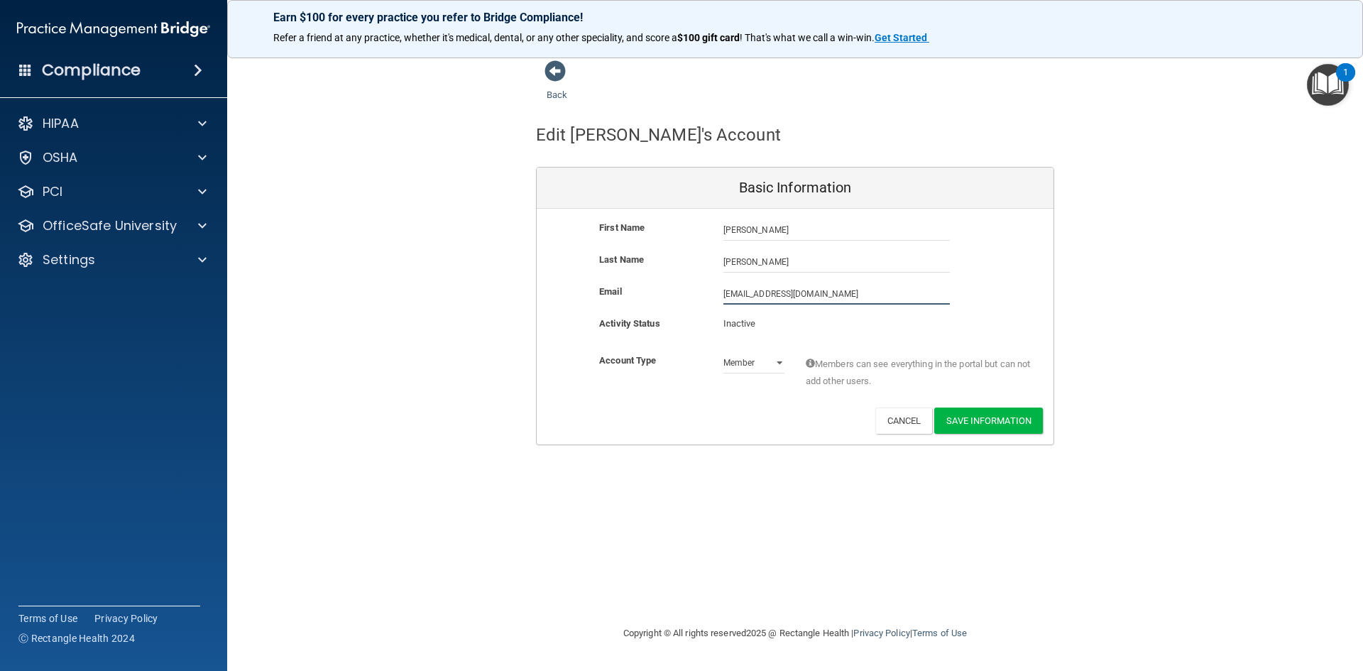
click at [738, 292] on input "[EMAIL_ADDRESS][DOMAIN_NAME]" at bounding box center [836, 293] width 226 height 21
type input "[EMAIL_ADDRESS][DOMAIN_NAME]"
click at [768, 327] on p "Inactive" at bounding box center [753, 326] width 61 height 17
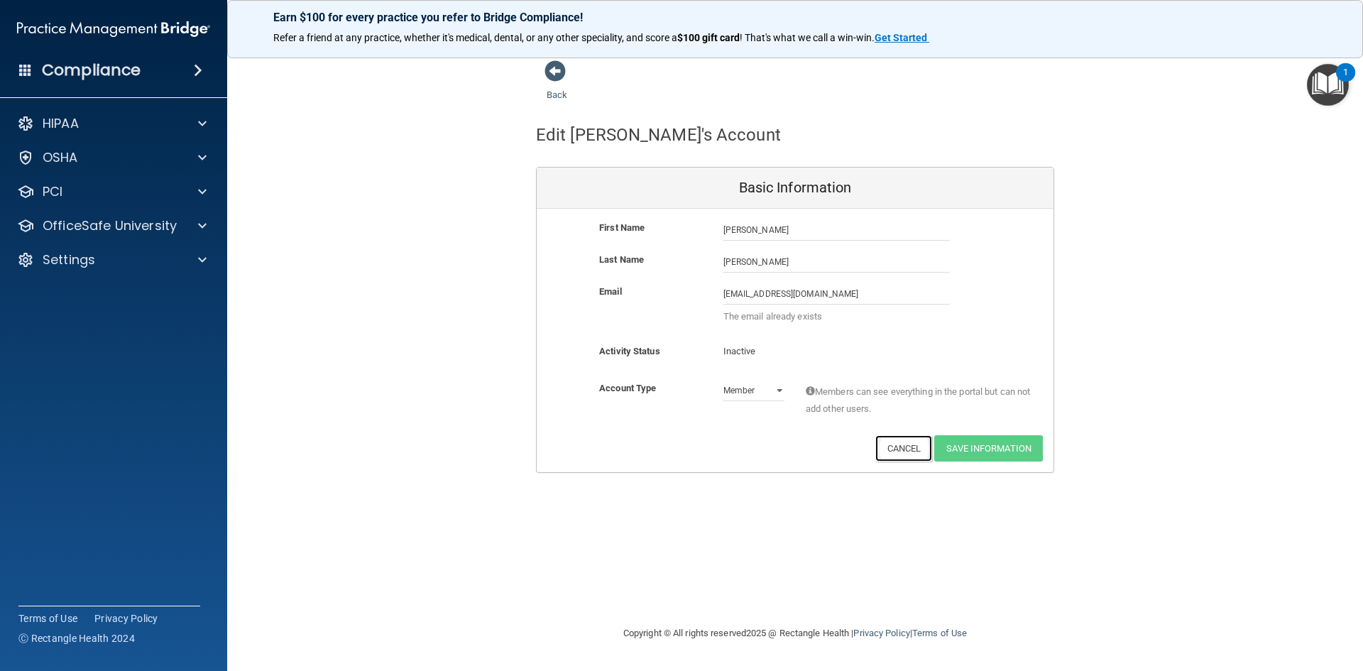
click at [895, 457] on button "Cancel" at bounding box center [904, 448] width 58 height 26
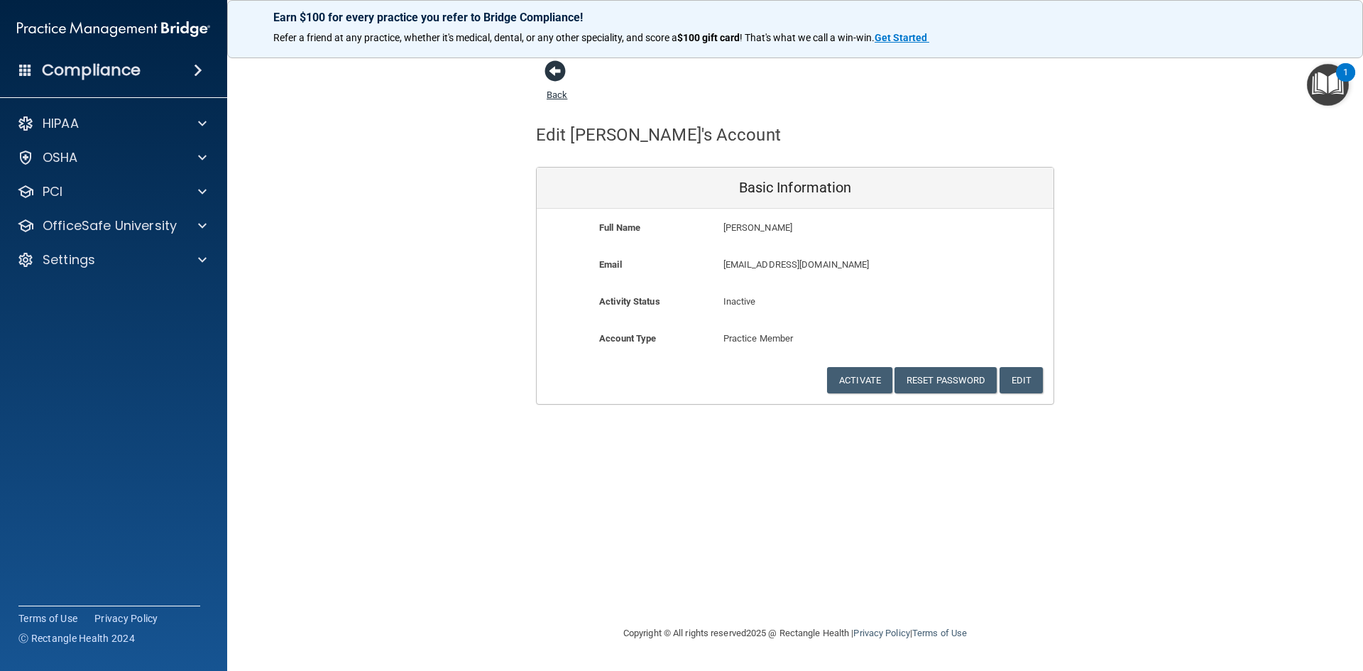
click at [557, 77] on span at bounding box center [555, 70] width 21 height 21
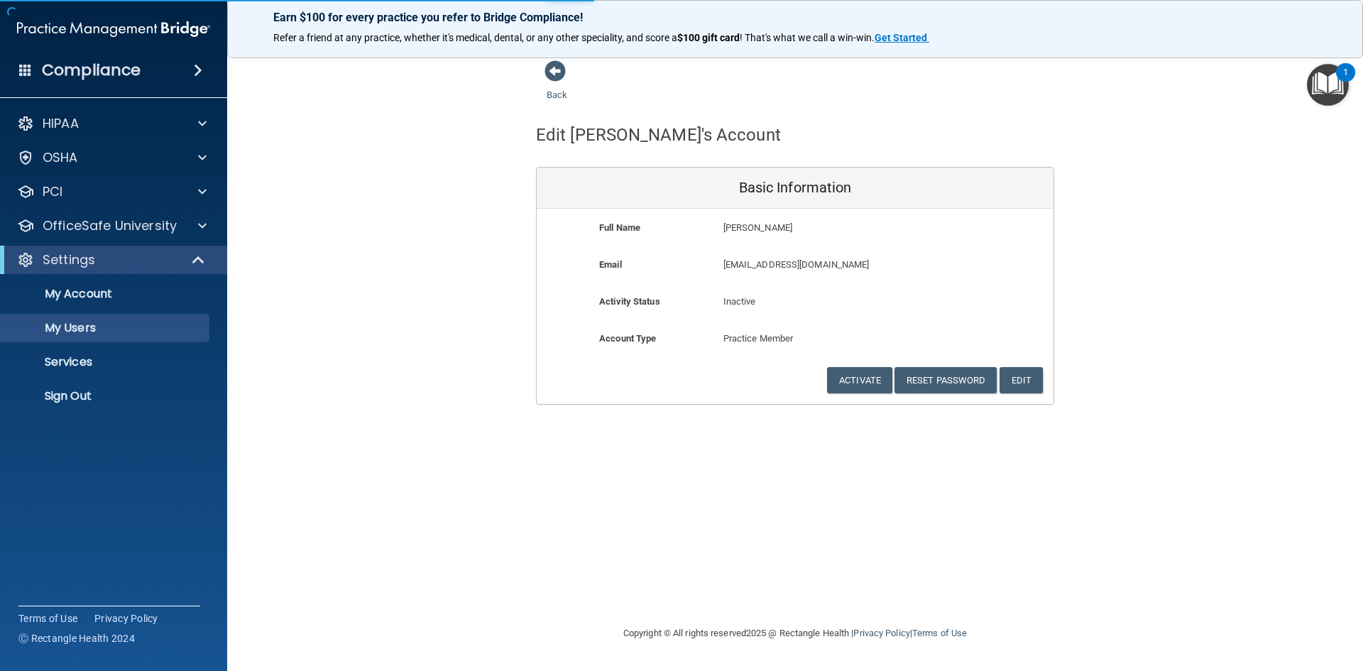
select select "20"
